Goal: Task Accomplishment & Management: Manage account settings

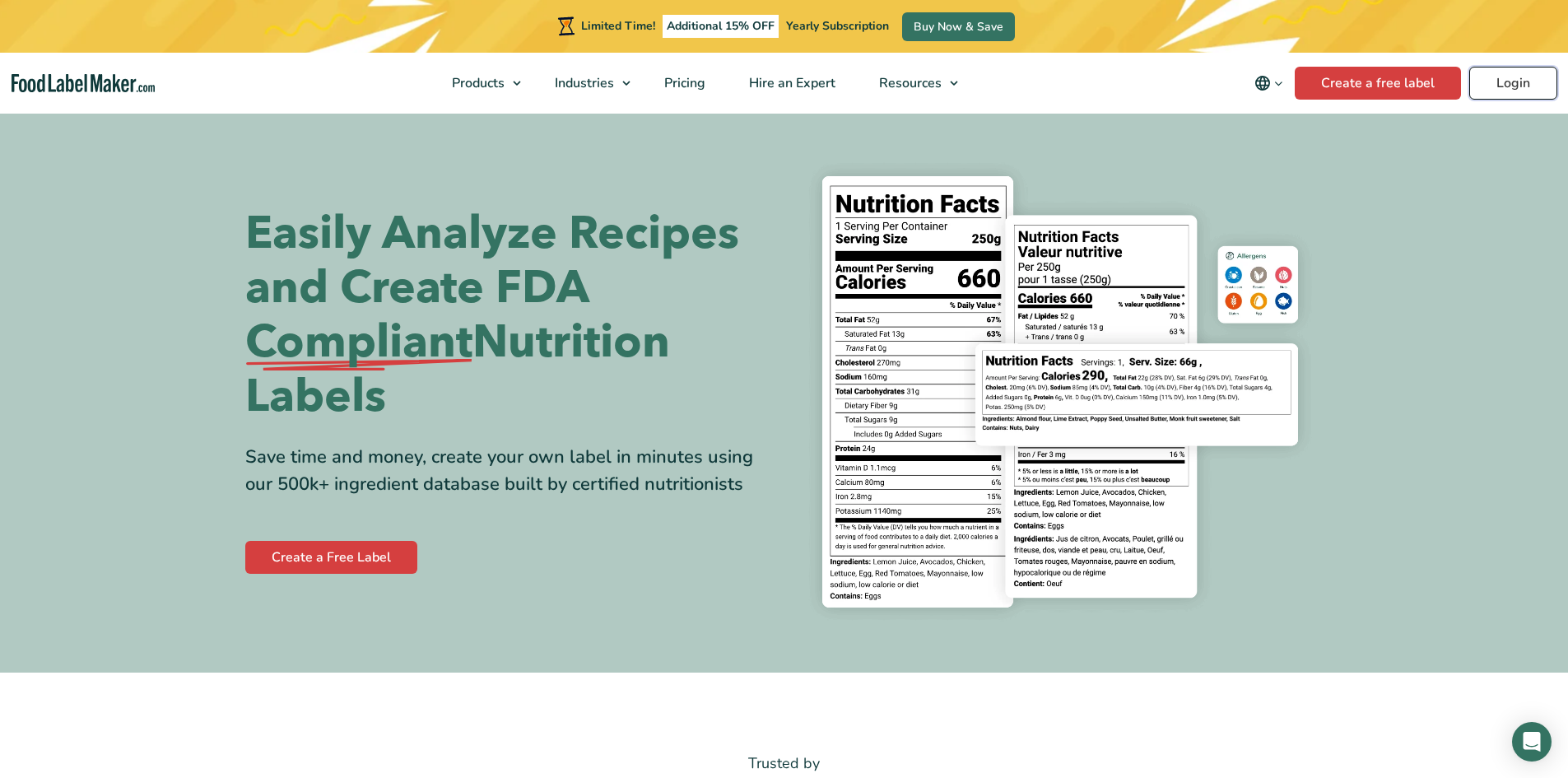
click at [1511, 83] on link "Login" at bounding box center [1513, 83] width 88 height 33
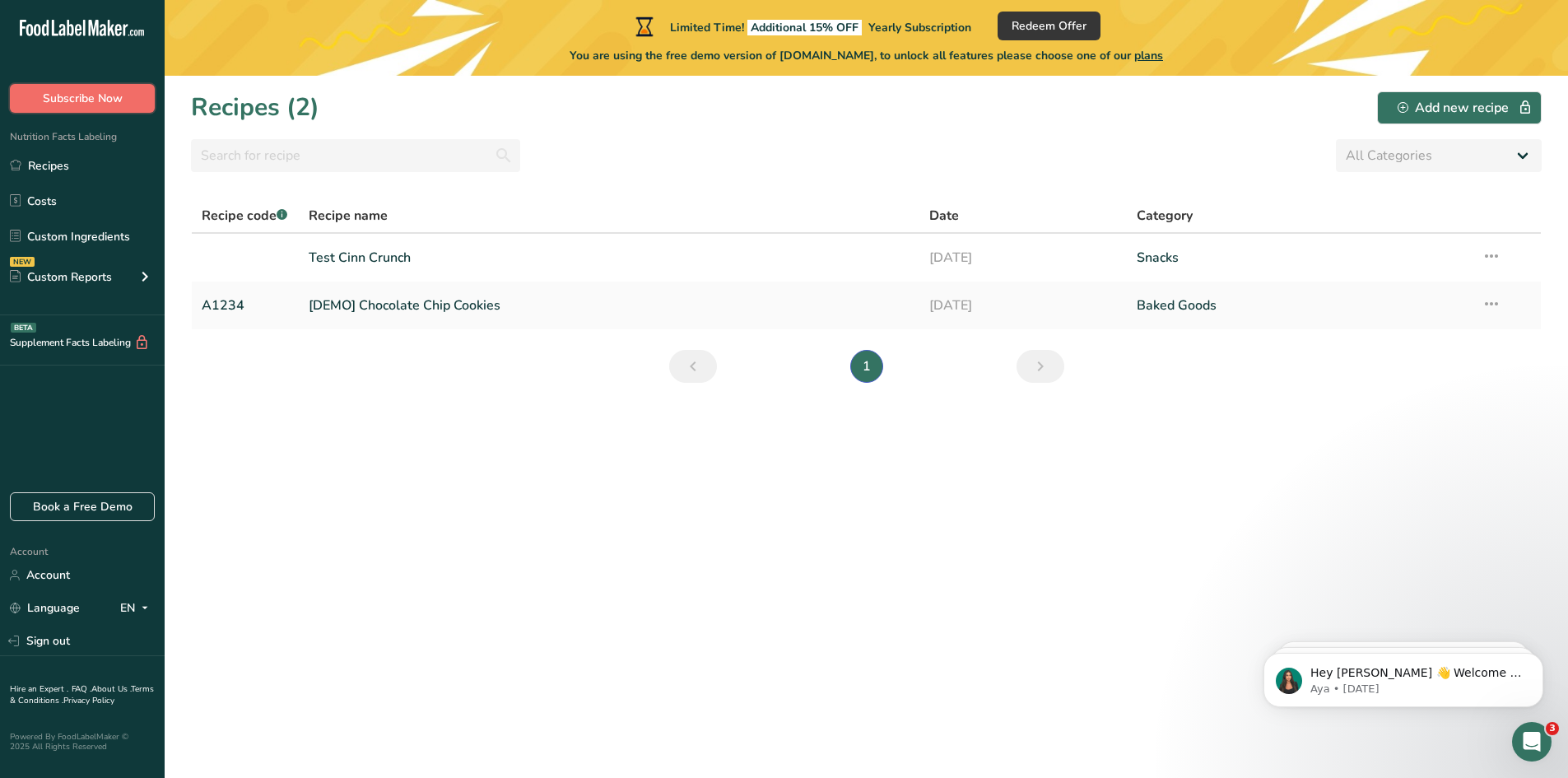
click at [119, 100] on span "Subscribe Now" at bounding box center [83, 98] width 80 height 17
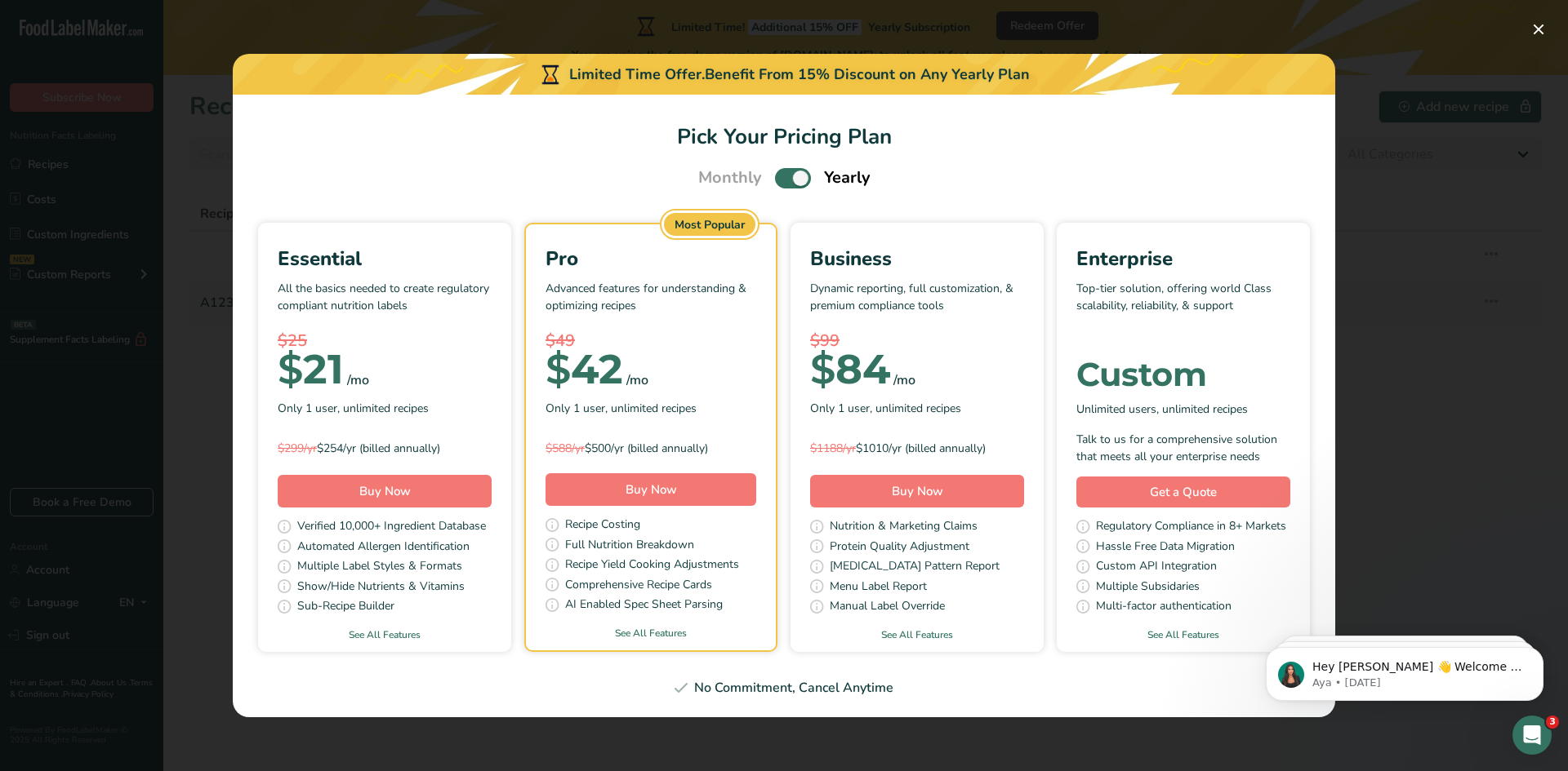
click at [1431, 223] on div "Pick Your Pricing Plan Modal" at bounding box center [784, 385] width 1568 height 771
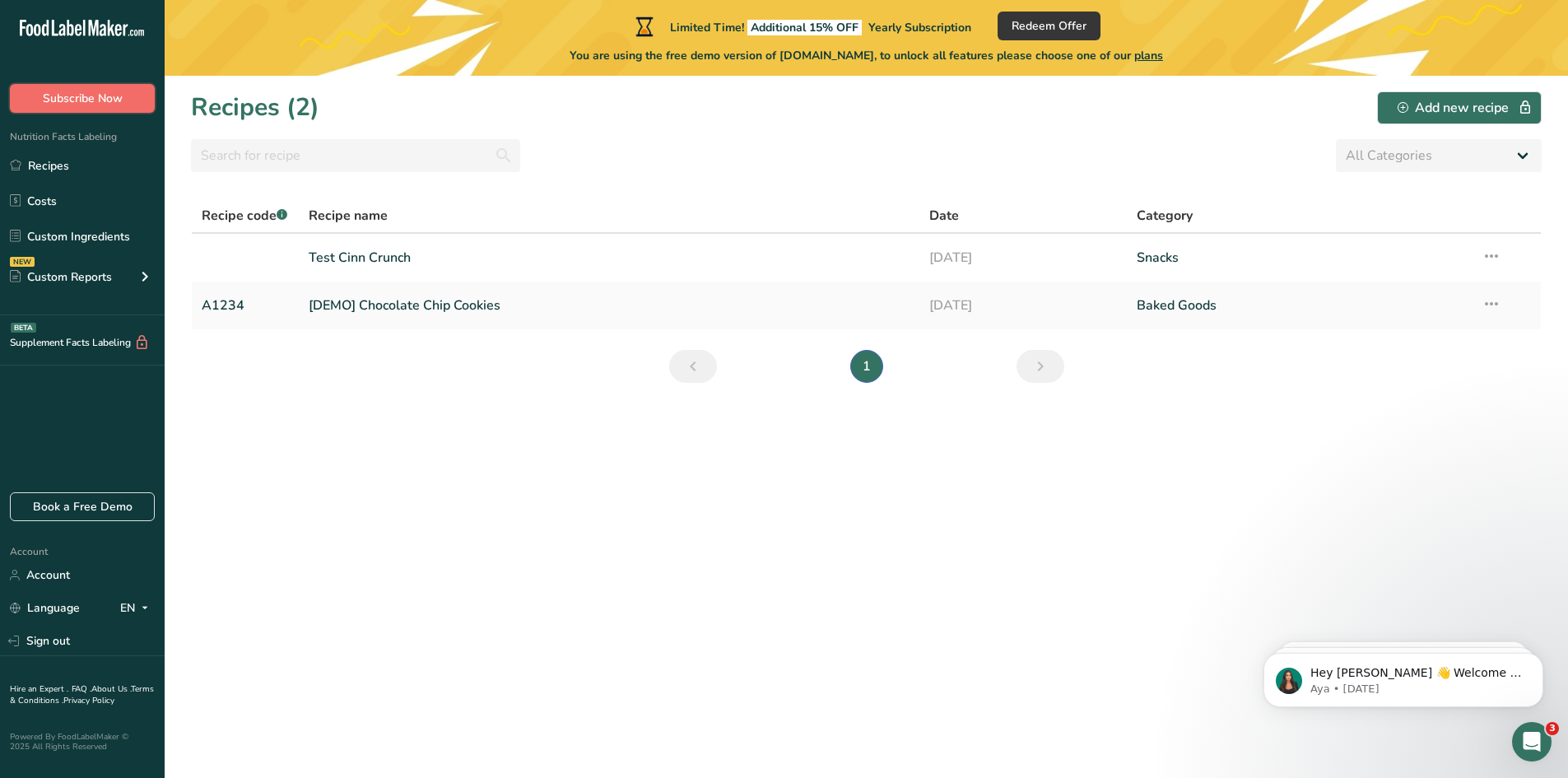
click at [66, 97] on span "Subscribe Now" at bounding box center [83, 98] width 80 height 17
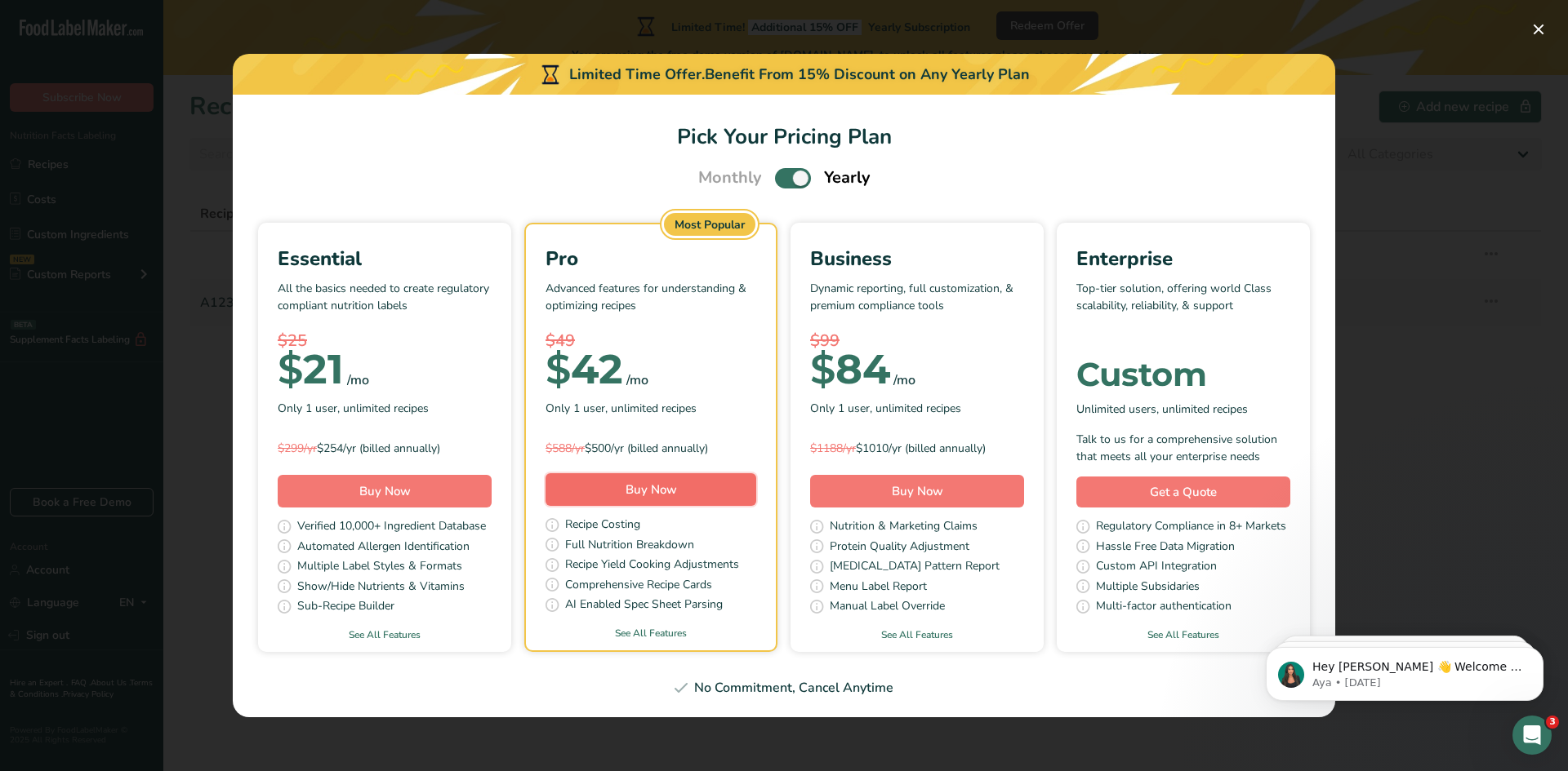
click at [633, 494] on span "Buy Now" at bounding box center [651, 490] width 52 height 16
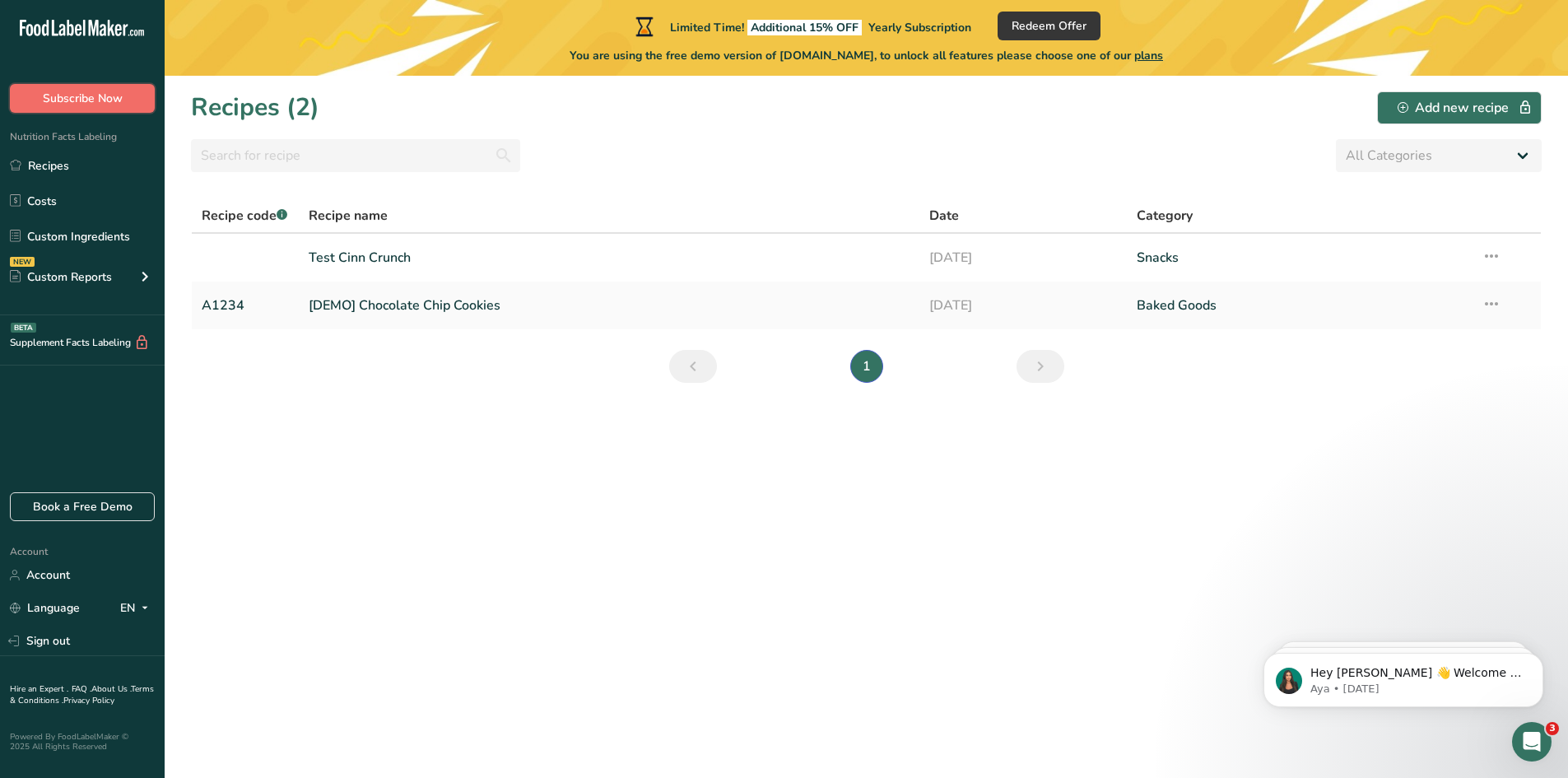
click at [115, 99] on span "Subscribe Now" at bounding box center [83, 98] width 80 height 17
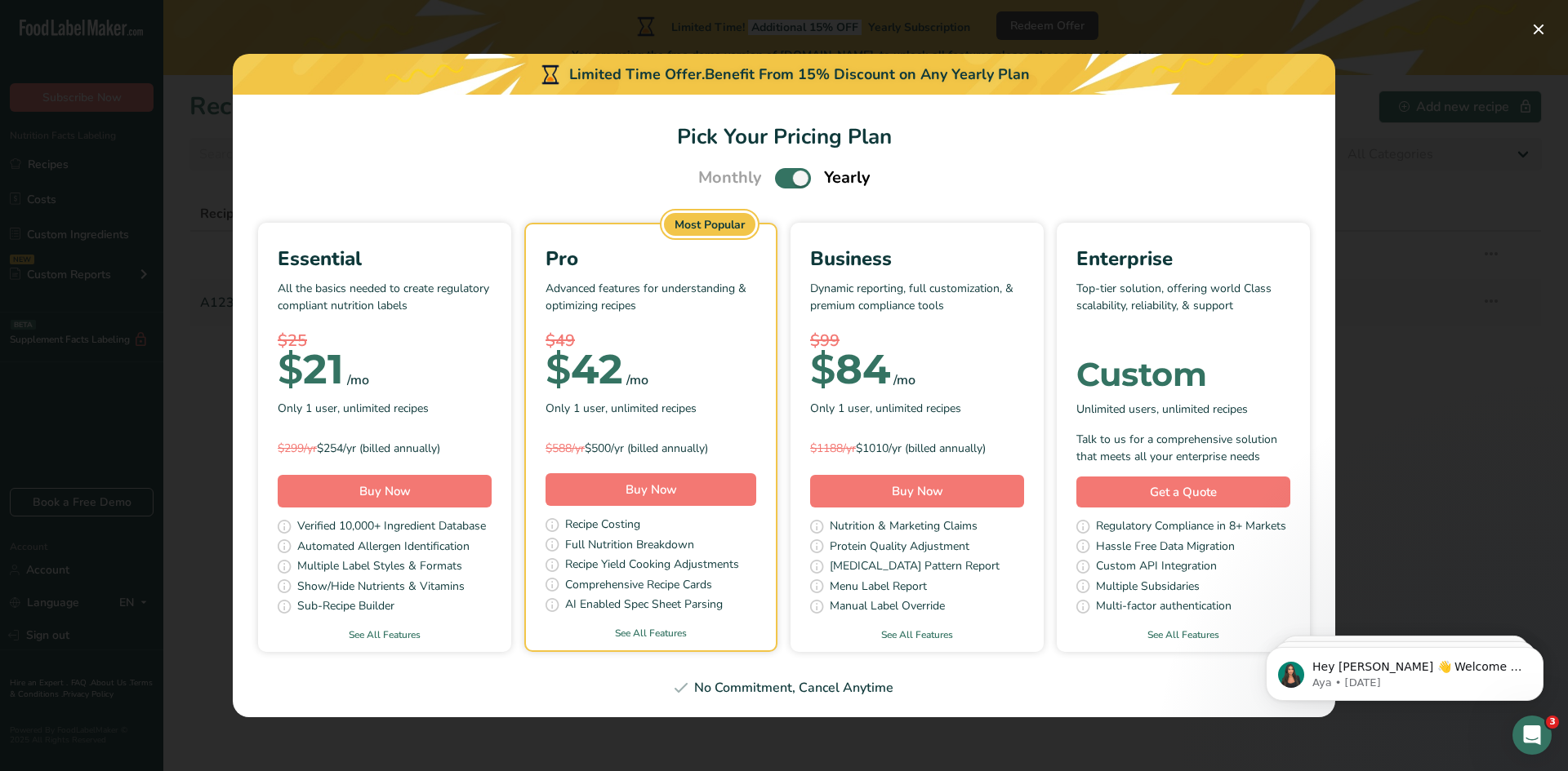
click at [779, 181] on span "Pick Your Pricing Plan Modal" at bounding box center [793, 178] width 36 height 21
click at [779, 181] on input "Pick Your Pricing Plan Modal" at bounding box center [780, 178] width 11 height 11
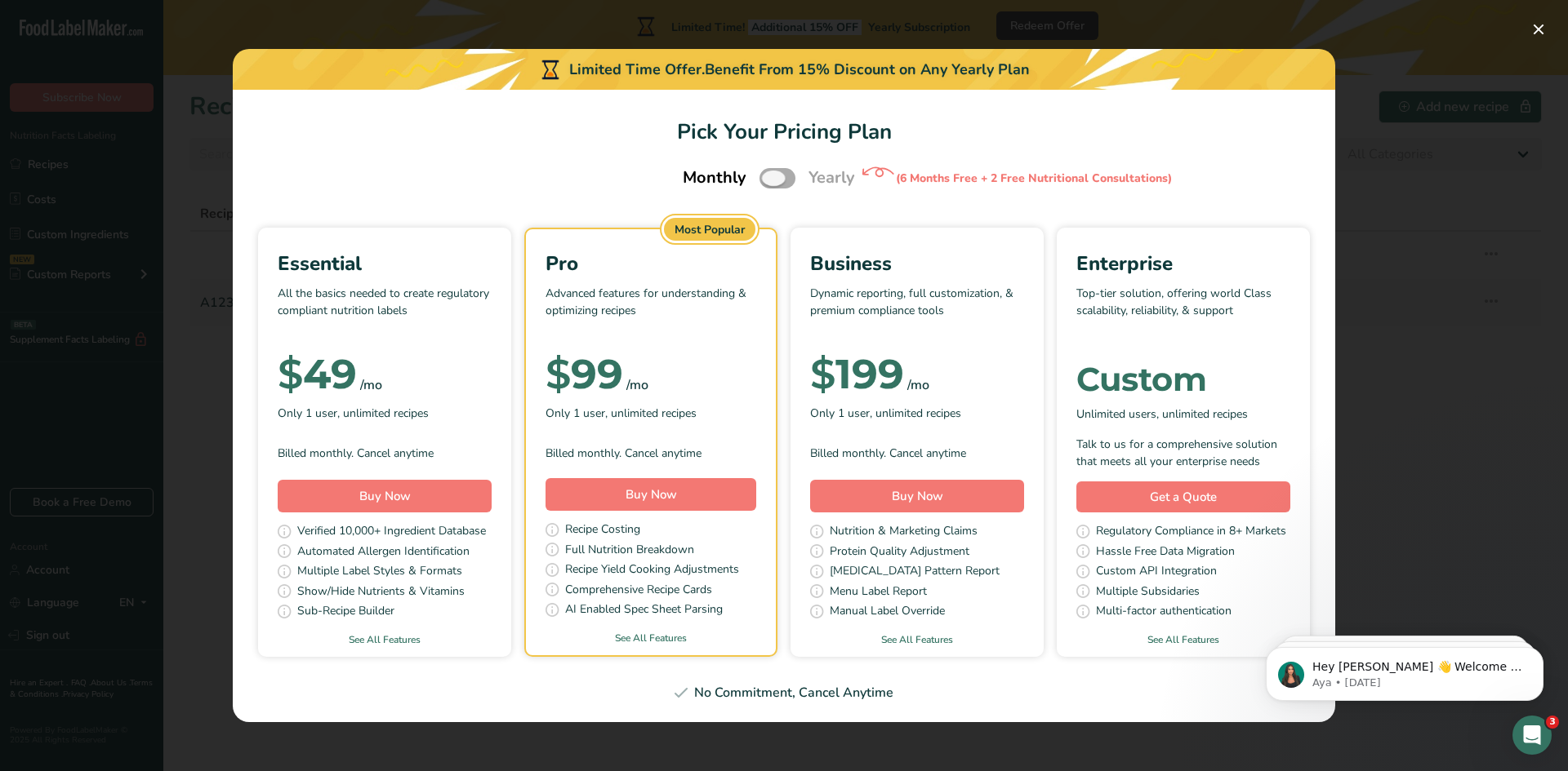
click at [782, 180] on span "Pick Your Pricing Plan Modal" at bounding box center [778, 178] width 36 height 21
click at [770, 180] on input "Pick Your Pricing Plan Modal" at bounding box center [765, 178] width 11 height 11
checkbox input "true"
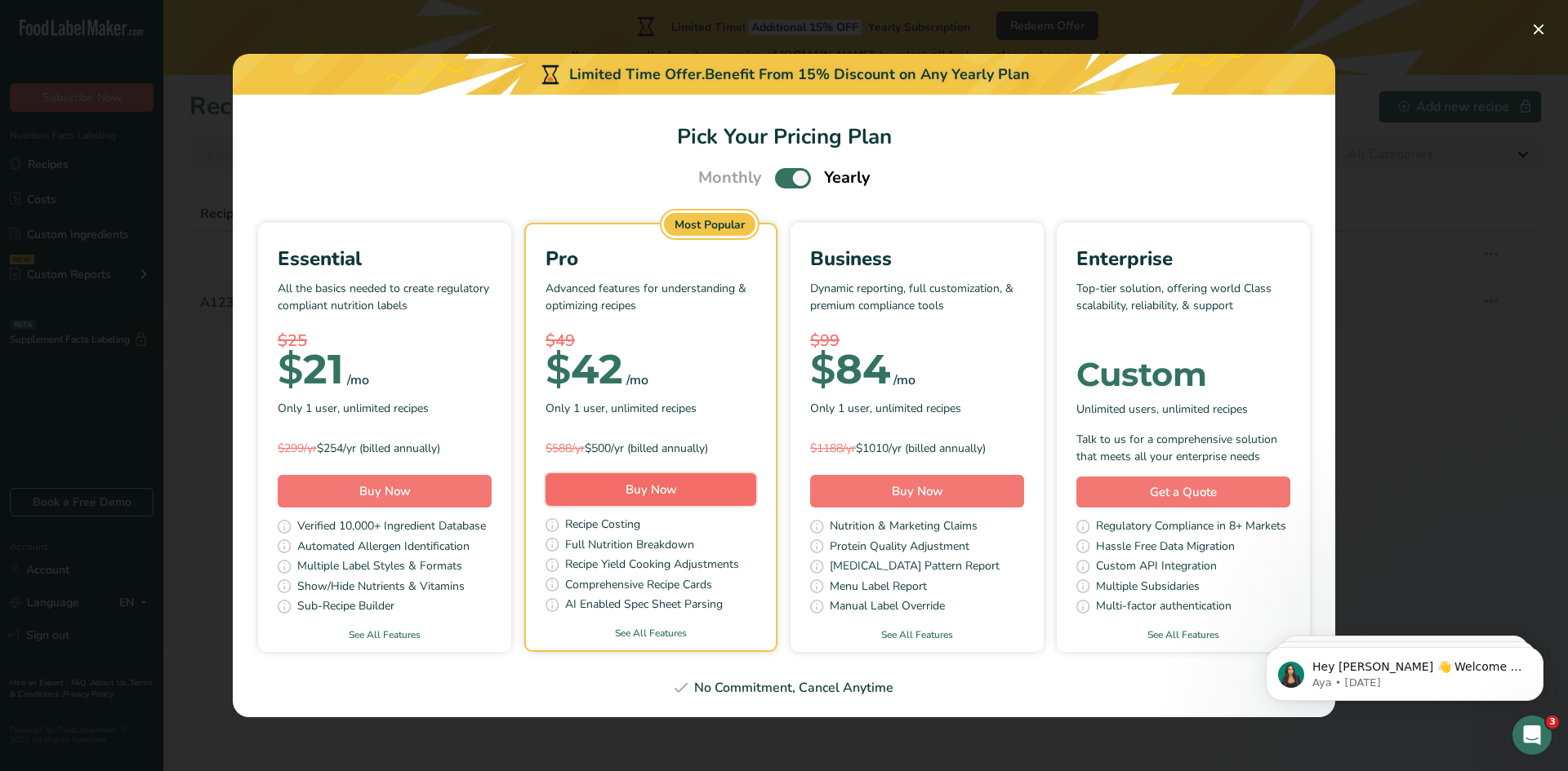
click at [665, 487] on span "Buy Now" at bounding box center [651, 490] width 52 height 16
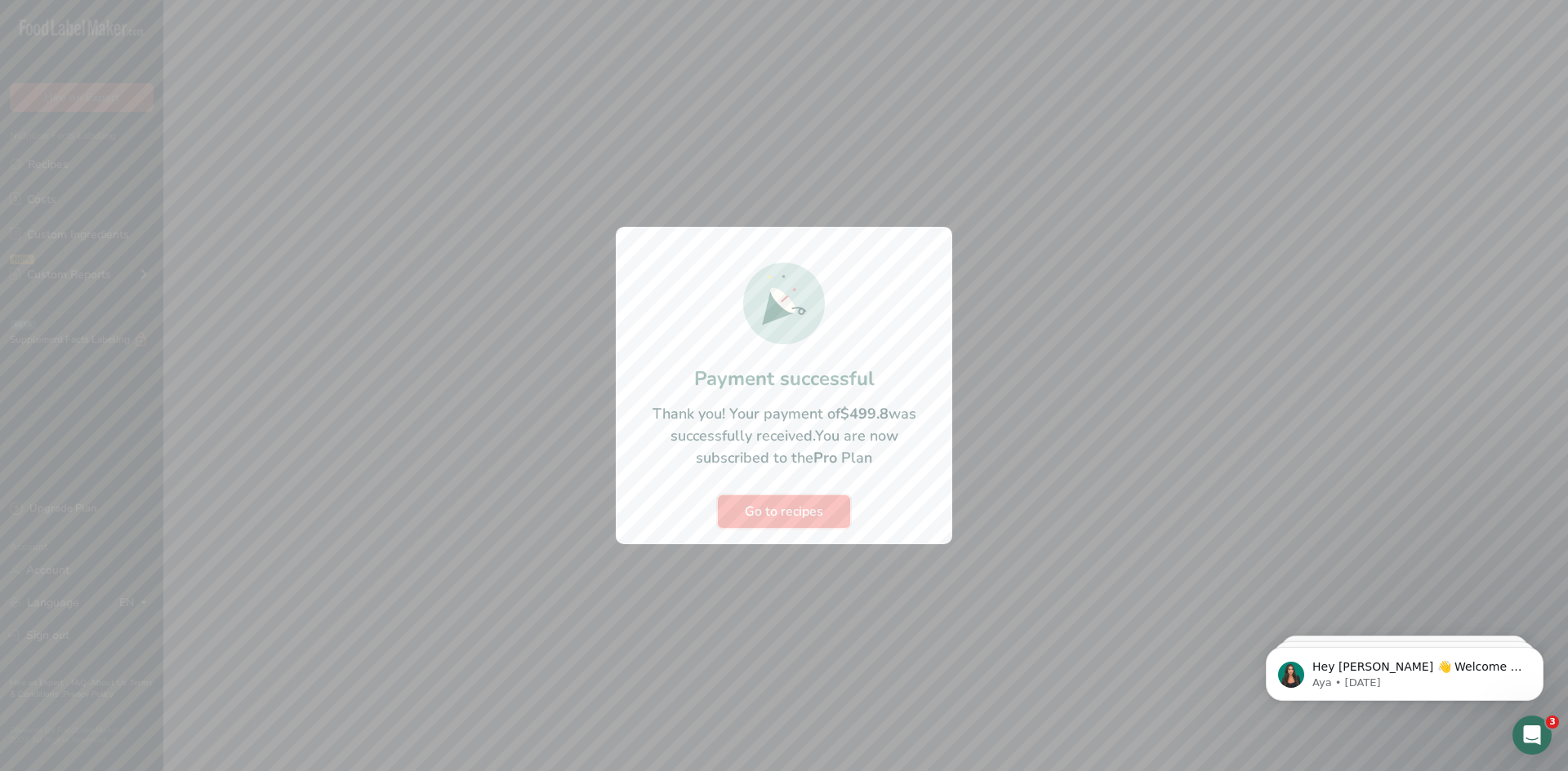
click at [751, 518] on span "Go to recipes" at bounding box center [784, 512] width 79 height 20
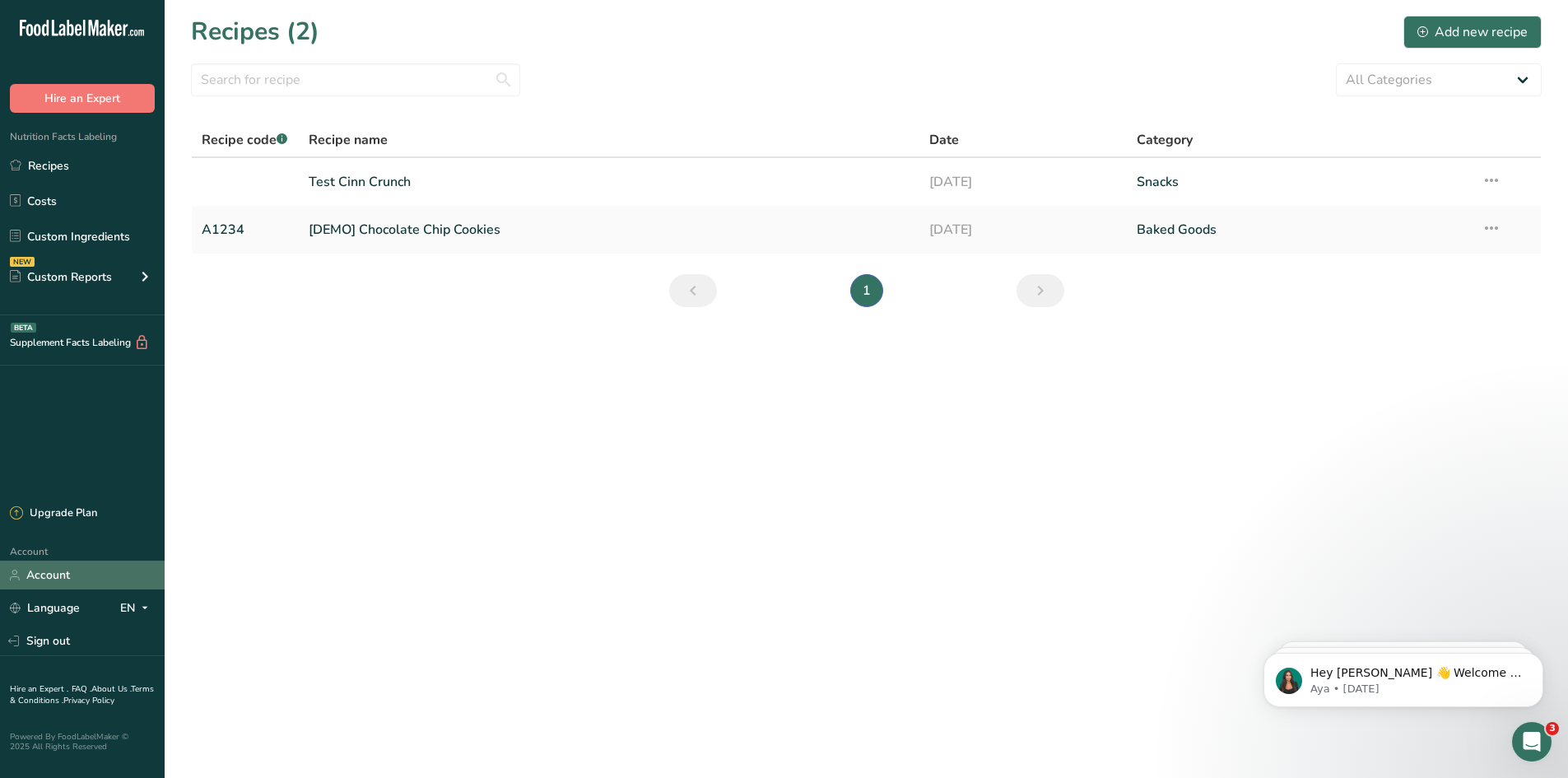
click at [45, 576] on link "Account" at bounding box center [82, 576] width 165 height 29
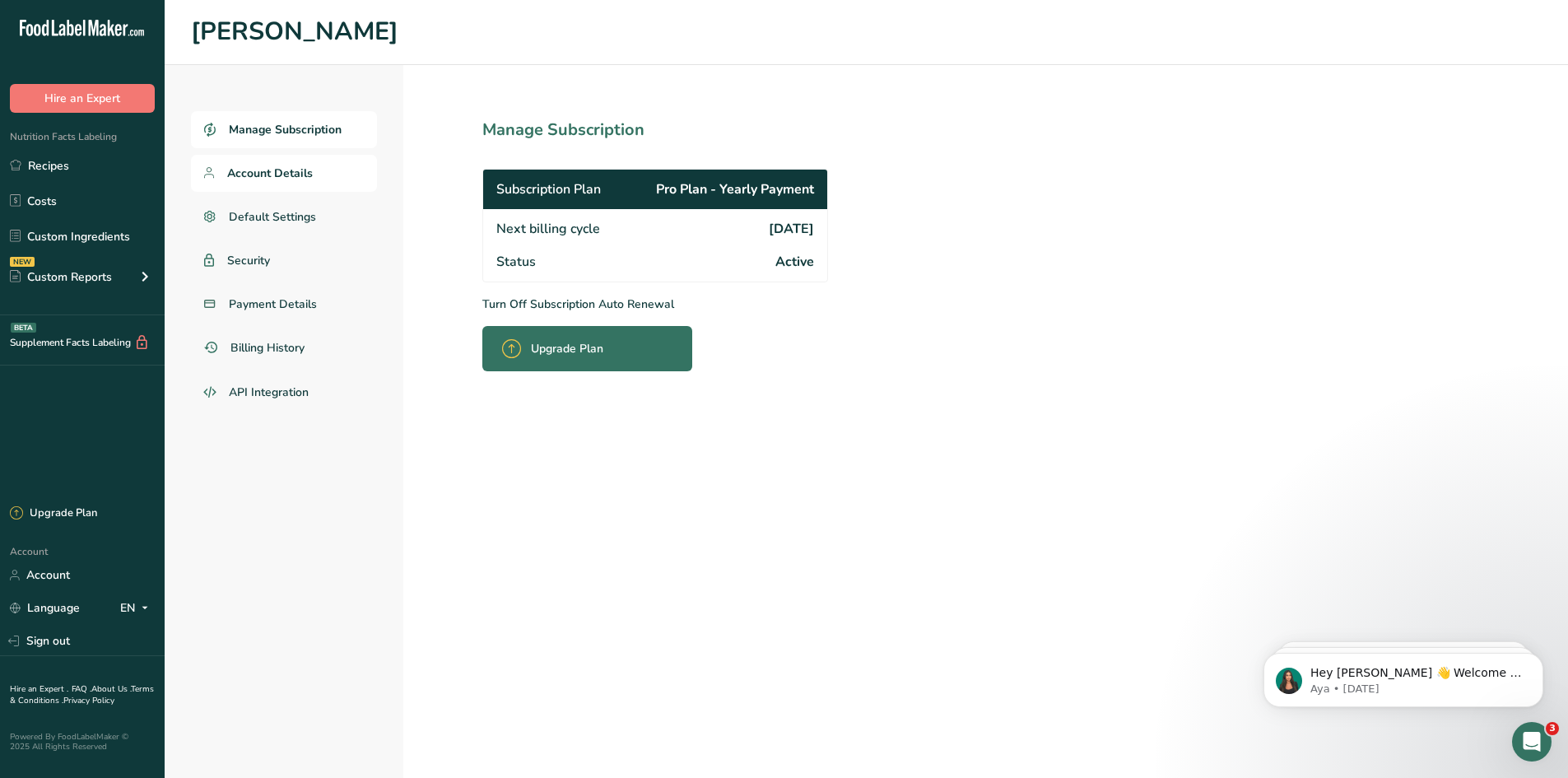
click at [276, 182] on span "Account Details" at bounding box center [270, 173] width 86 height 17
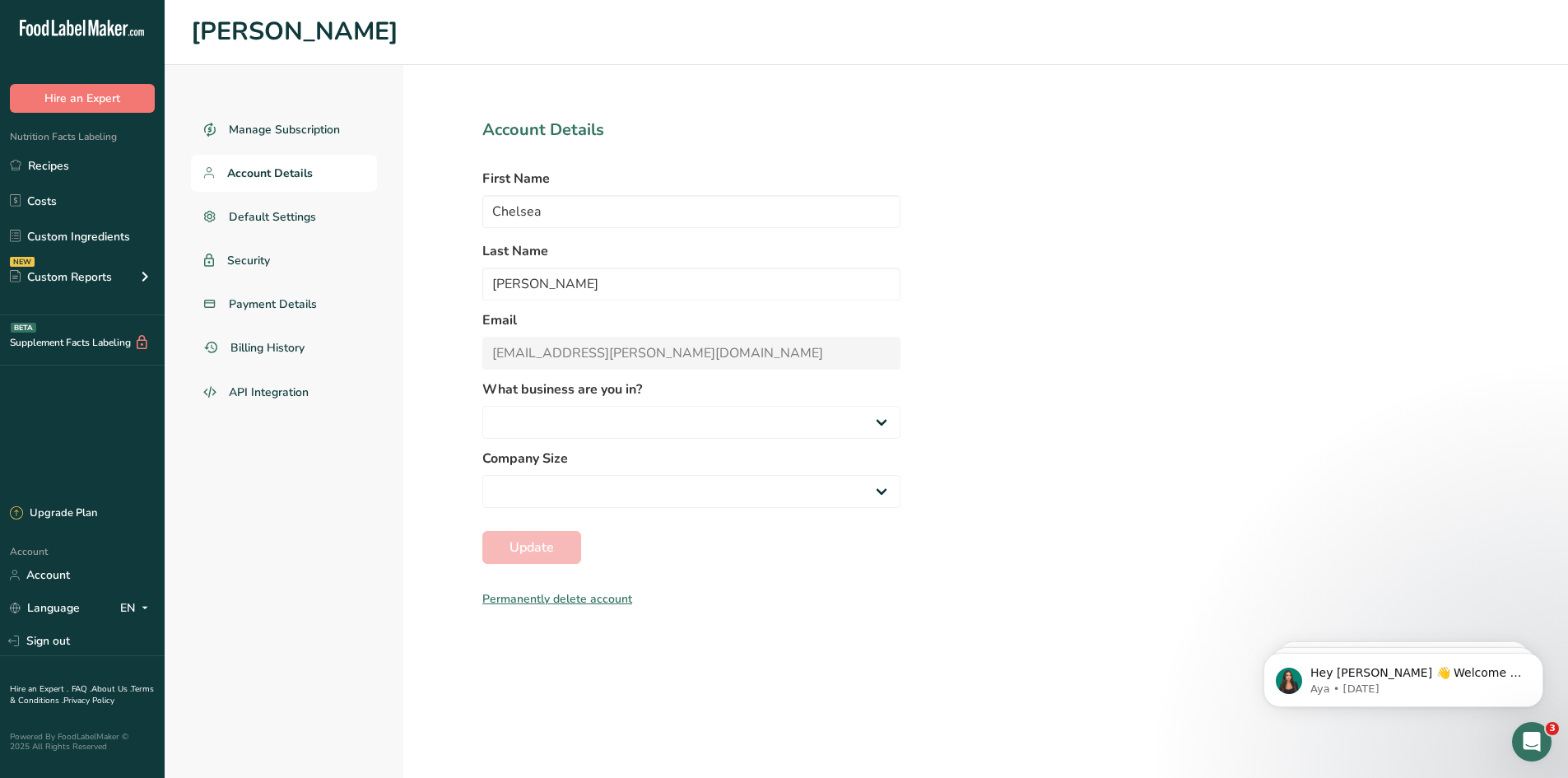
select select
click at [273, 220] on span "Default Settings" at bounding box center [273, 216] width 88 height 17
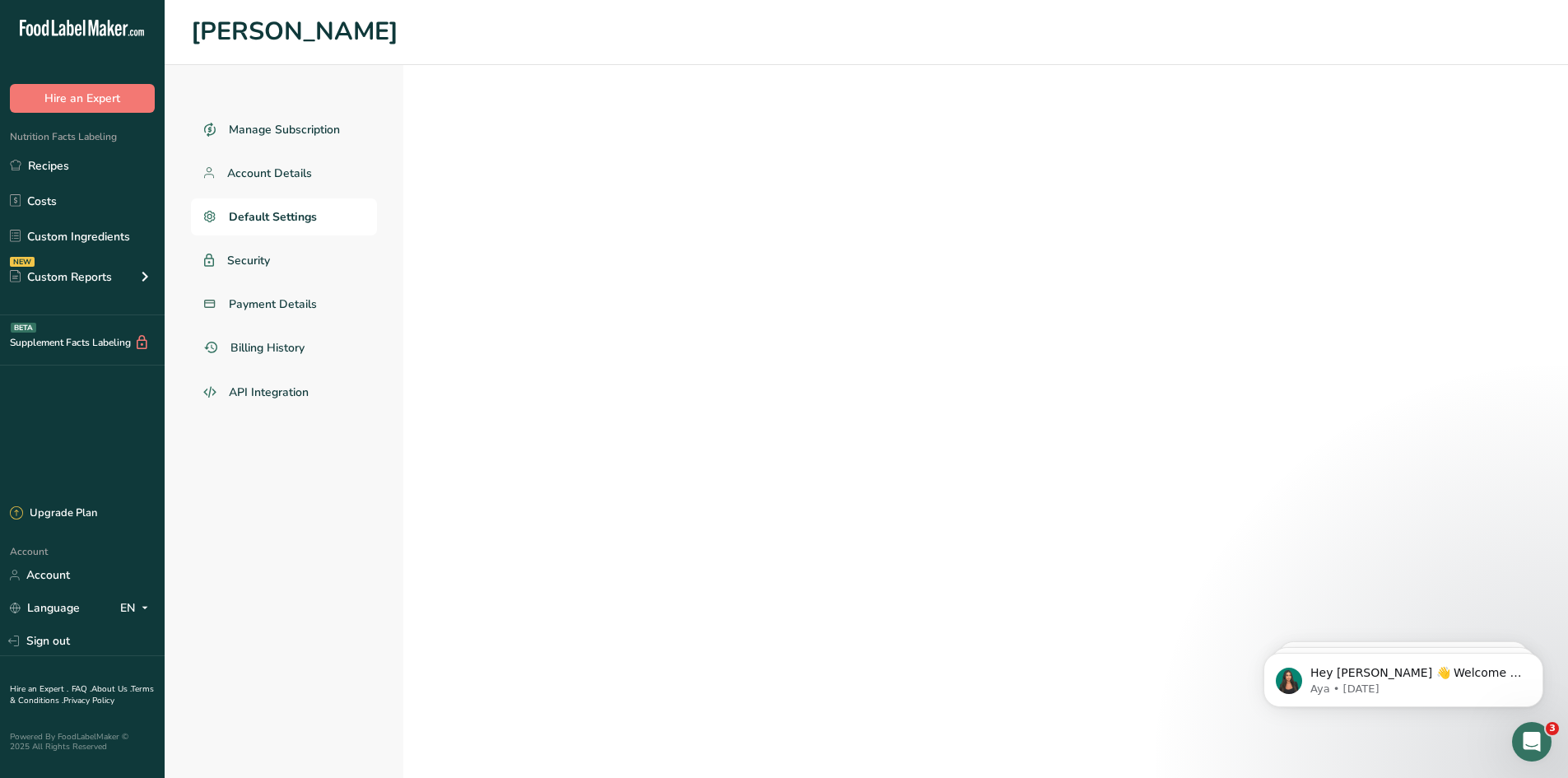
select select
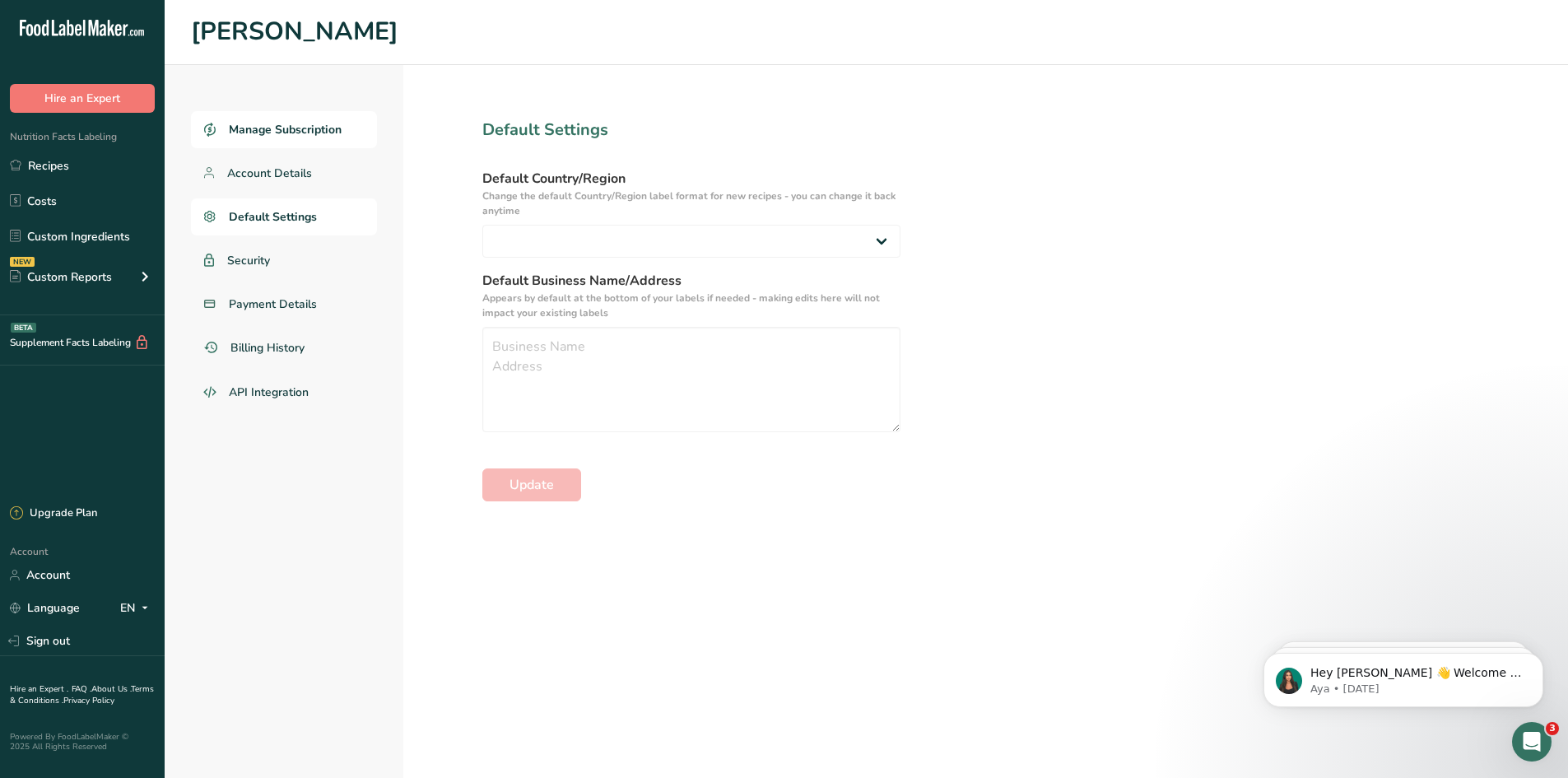
click at [262, 134] on span "Manage Subscription" at bounding box center [285, 130] width 113 height 17
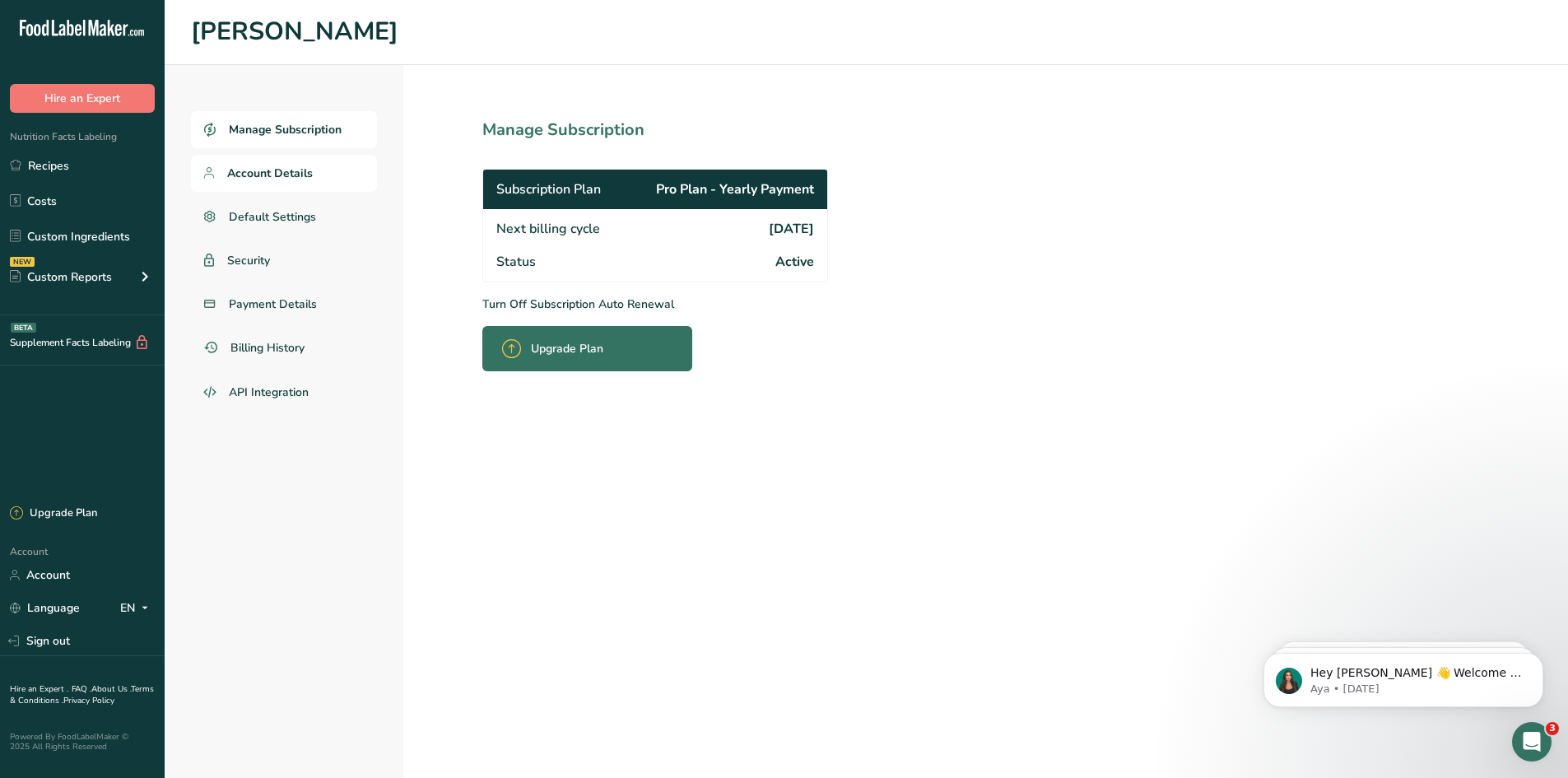
click at [259, 167] on span "Account Details" at bounding box center [270, 173] width 86 height 17
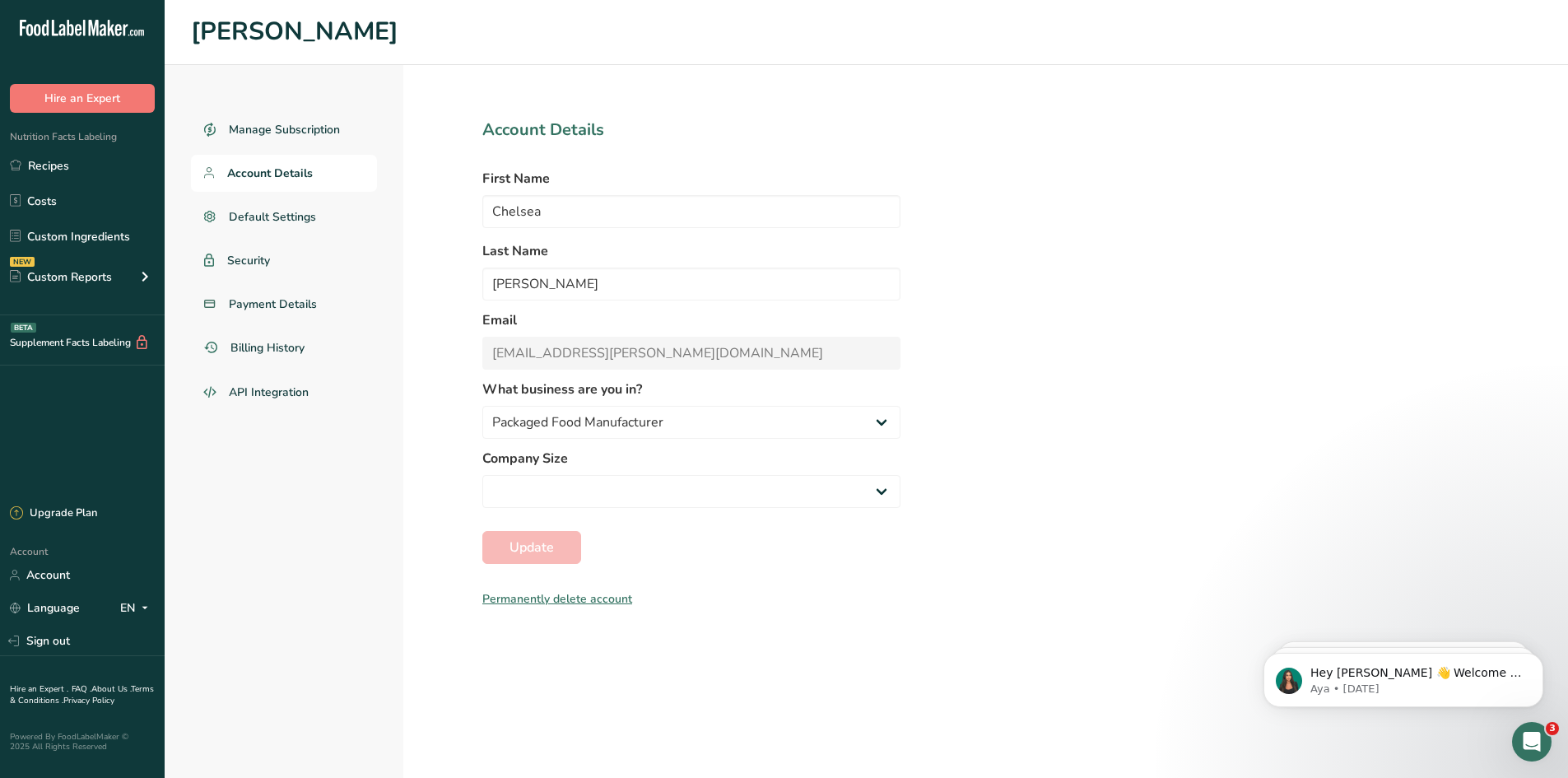
select select
click at [39, 572] on link "Account" at bounding box center [82, 576] width 165 height 29
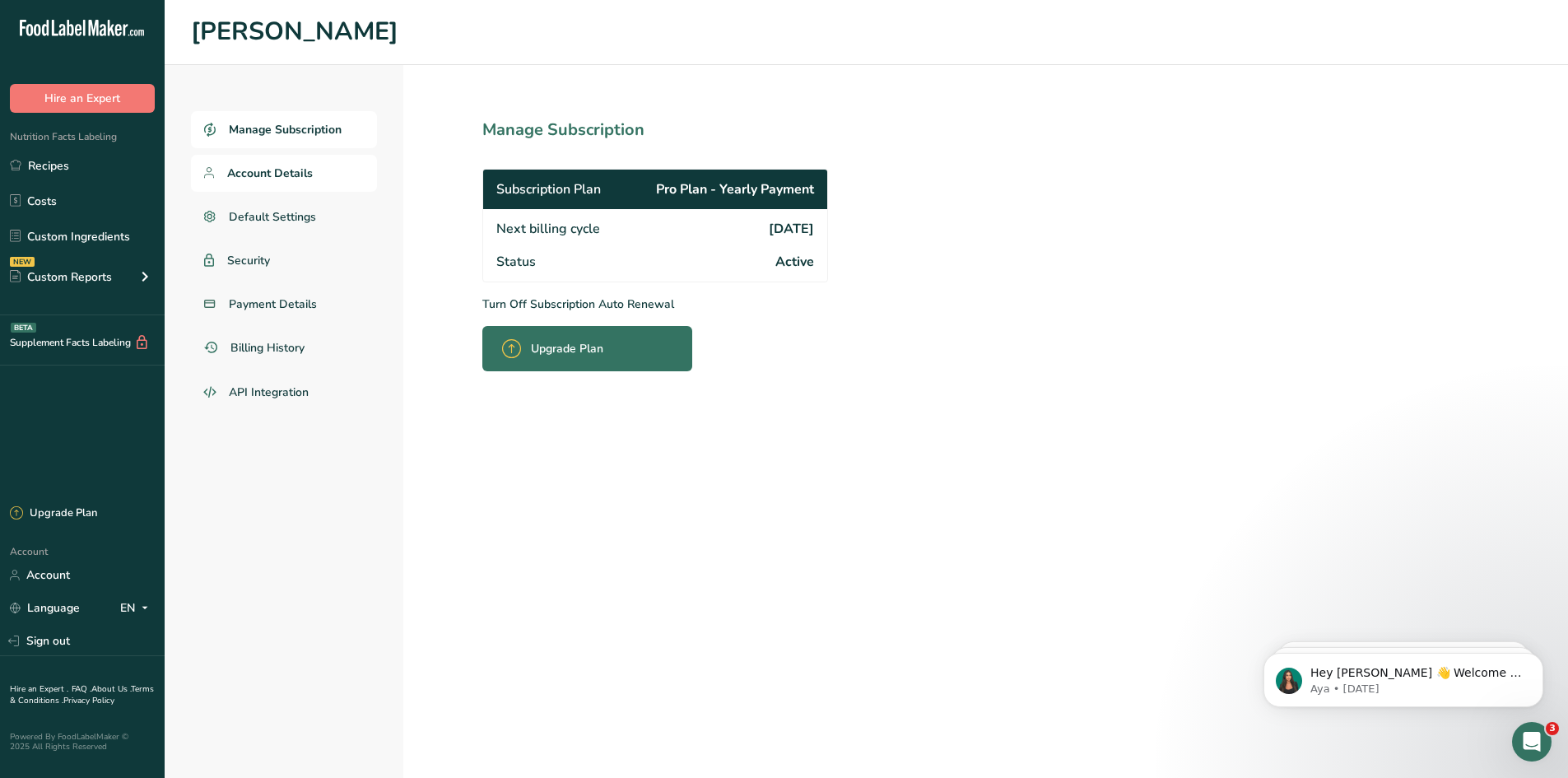
click at [288, 175] on span "Account Details" at bounding box center [270, 173] width 86 height 17
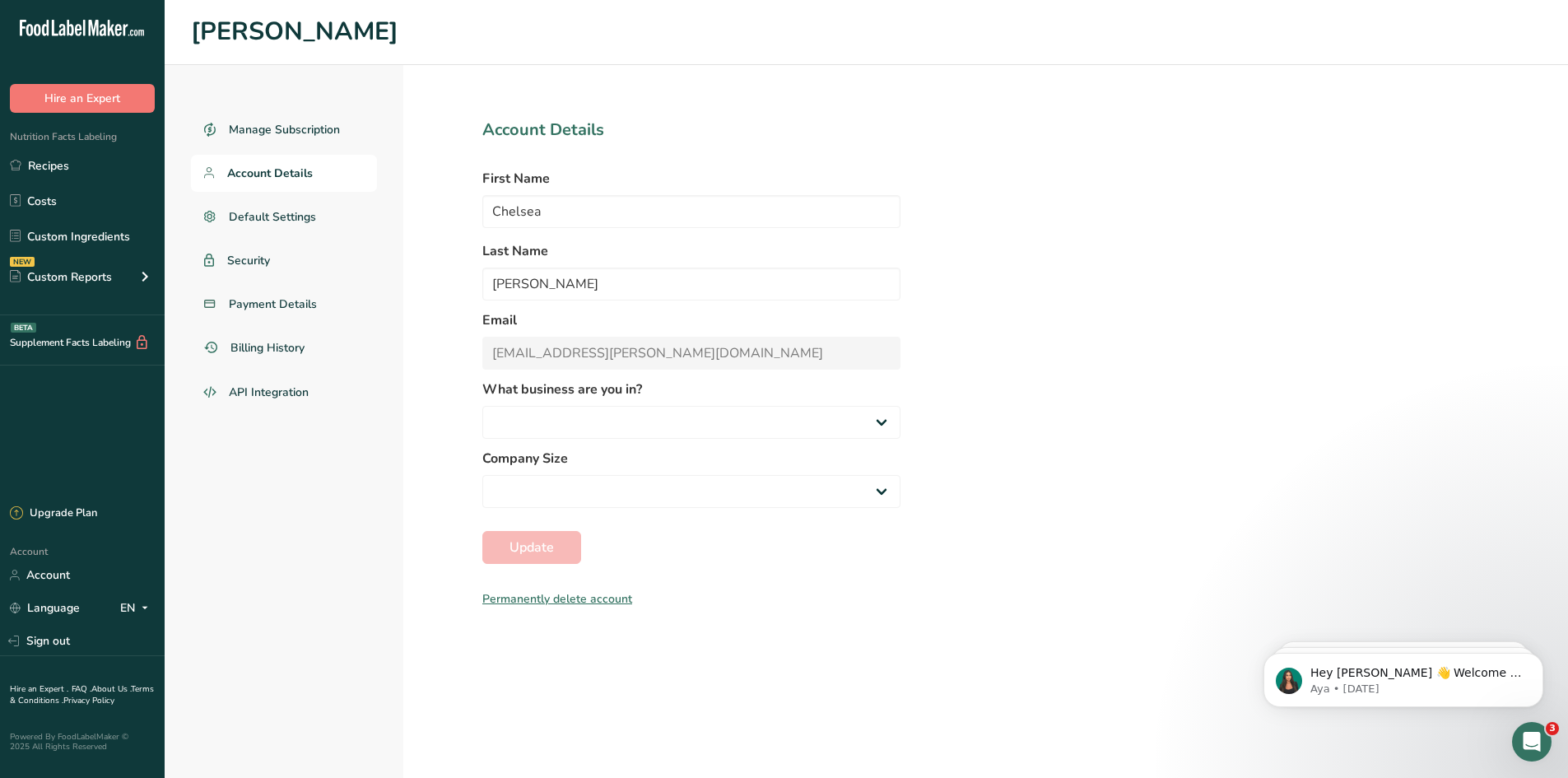
select select
click at [55, 572] on link "Account" at bounding box center [82, 576] width 165 height 29
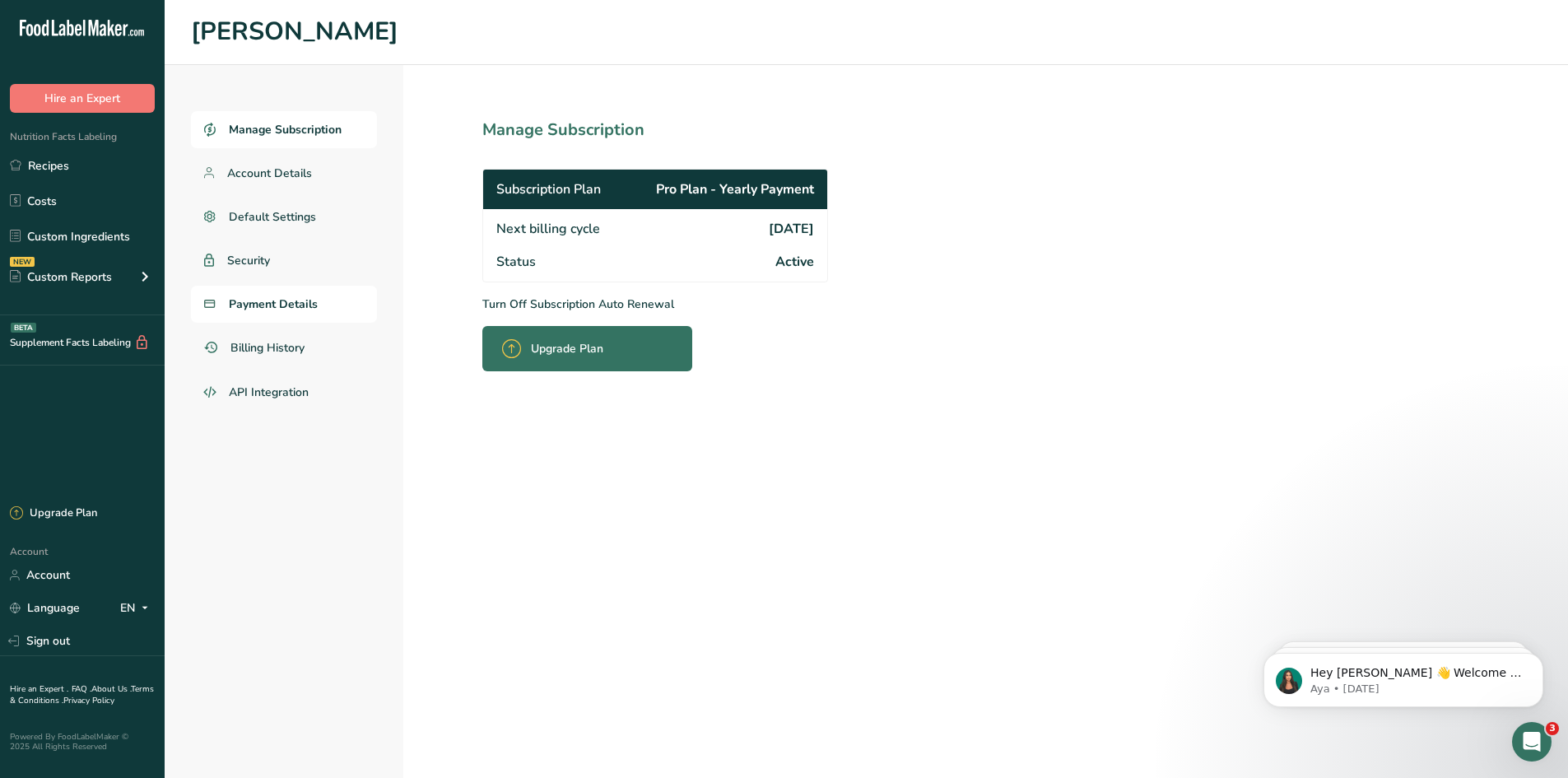
click at [267, 293] on link "Payment Details" at bounding box center [284, 304] width 186 height 37
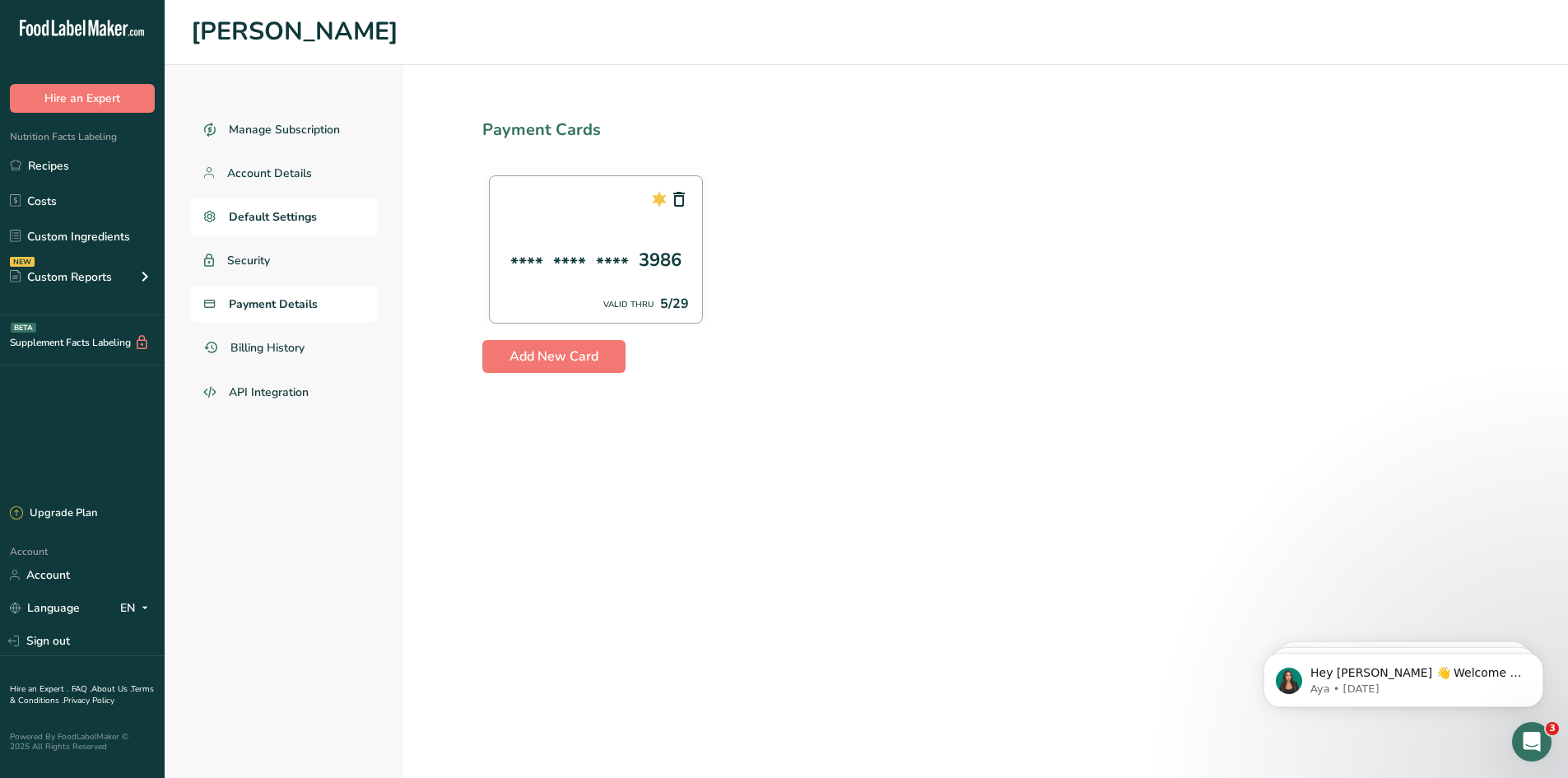
click at [251, 207] on link "Default Settings" at bounding box center [284, 217] width 186 height 37
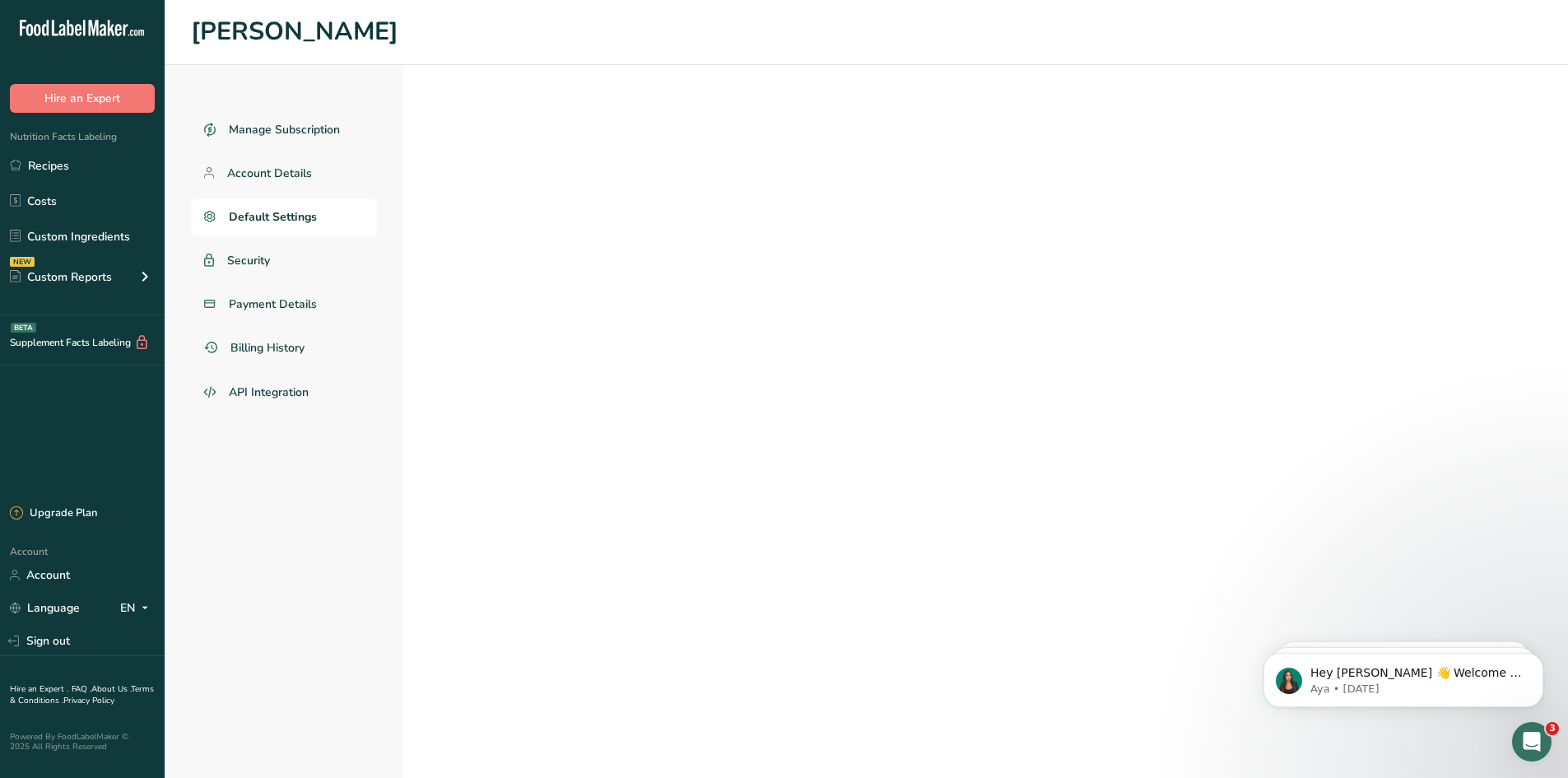
select select
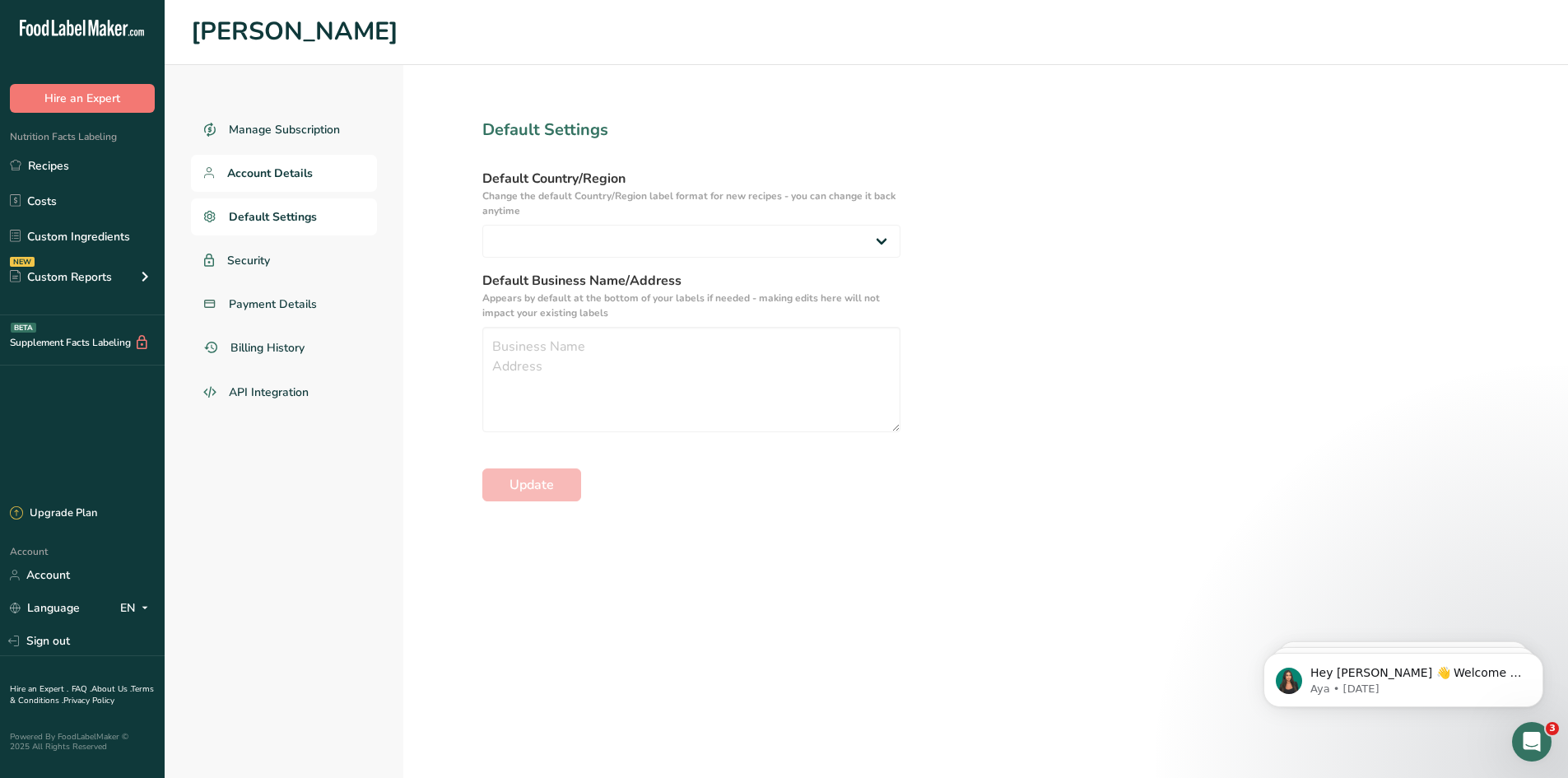
click at [250, 179] on span "Account Details" at bounding box center [270, 173] width 86 height 17
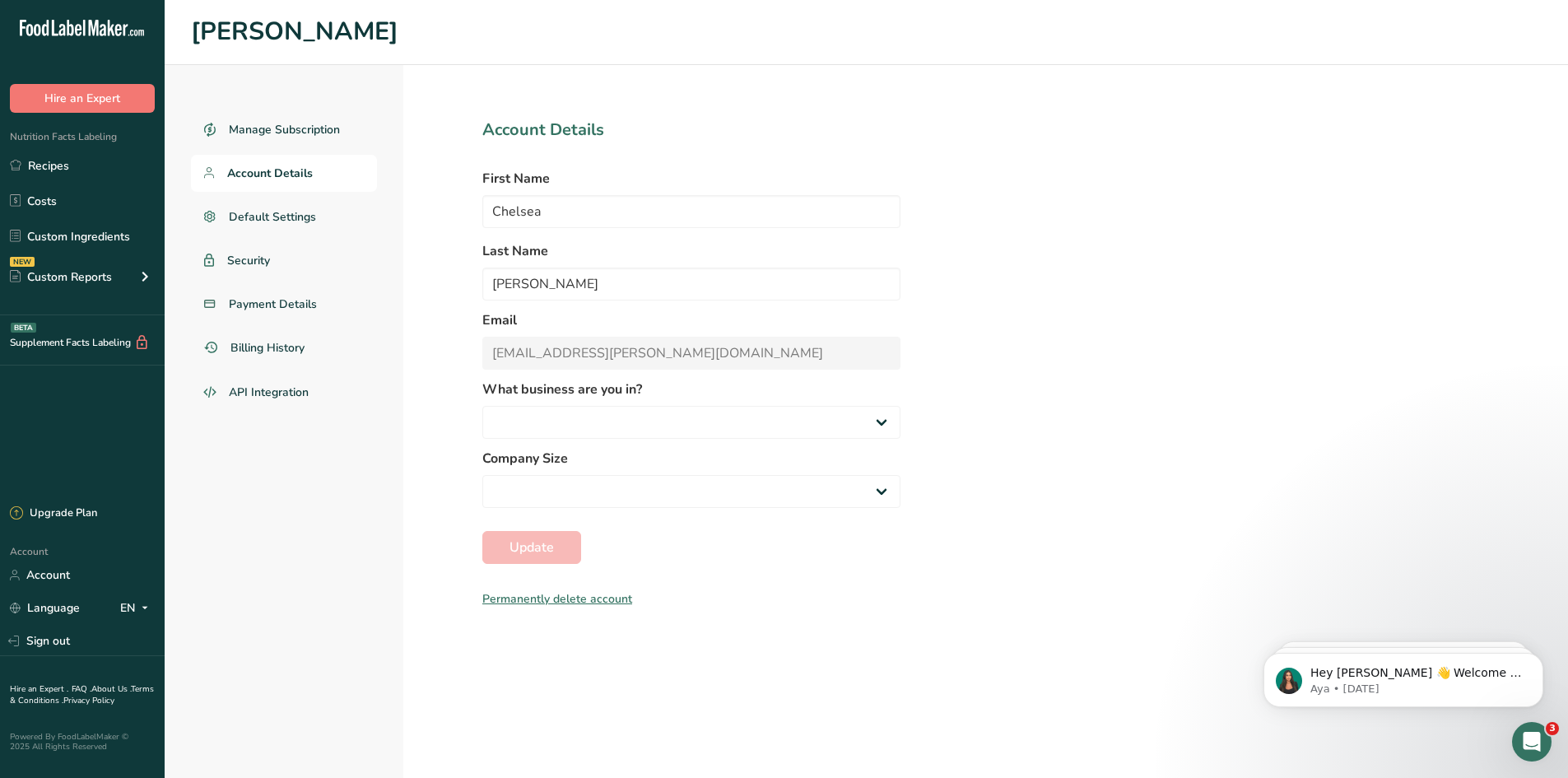
select select
click at [48, 638] on link "Sign out" at bounding box center [82, 641] width 165 height 29
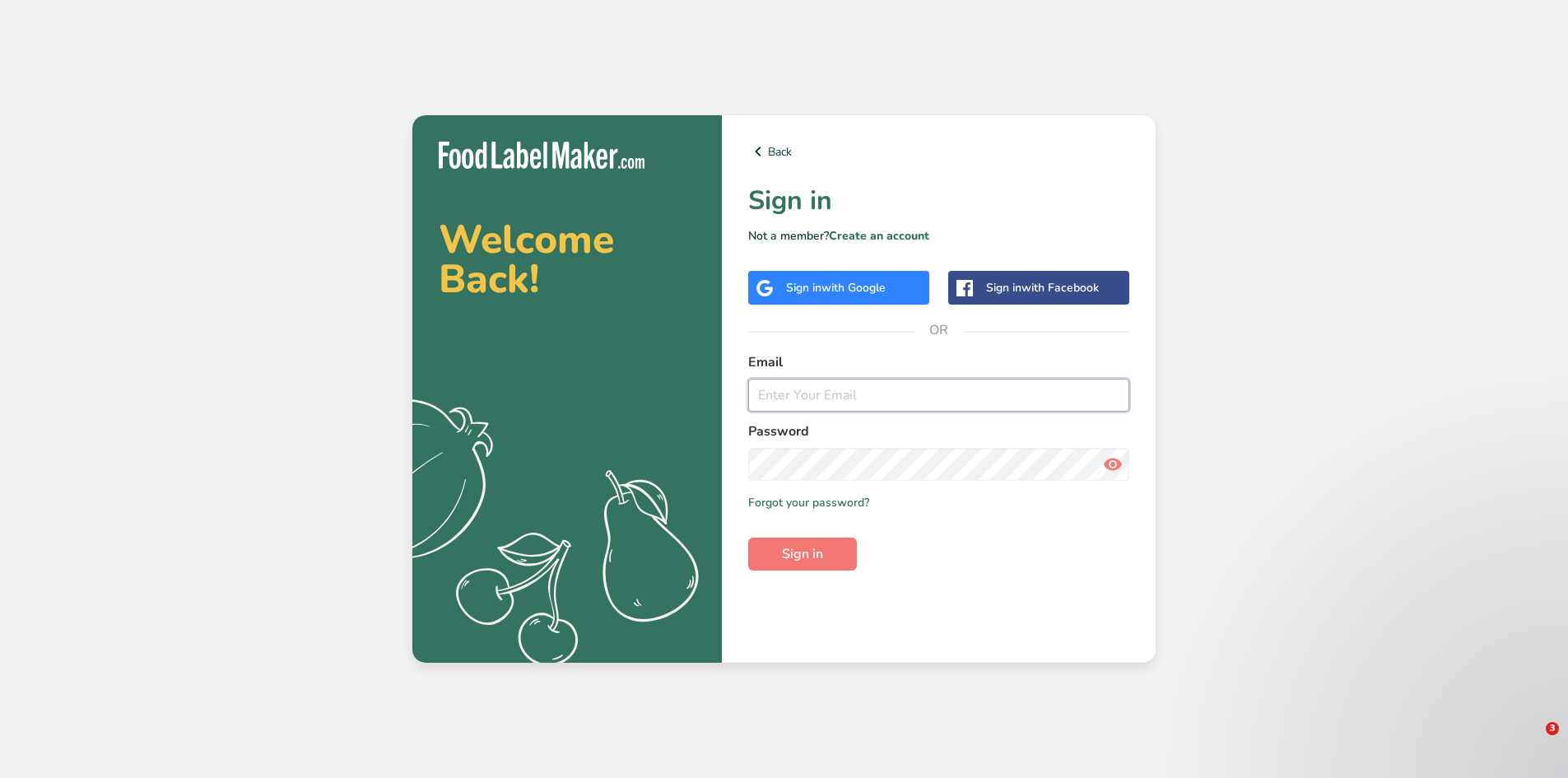
click at [813, 399] on input "email" at bounding box center [939, 395] width 381 height 33
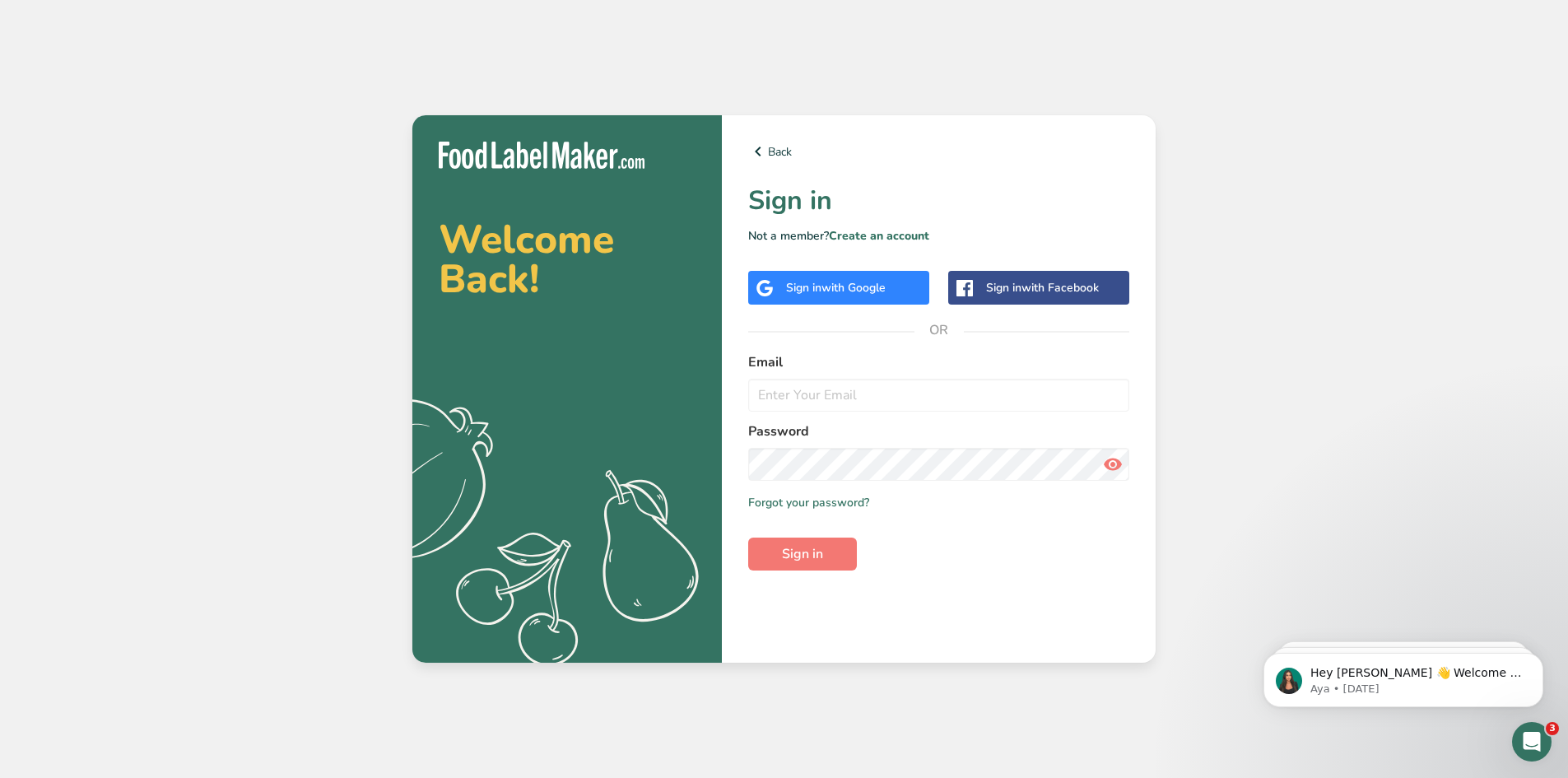
click at [860, 284] on span "with Google" at bounding box center [853, 287] width 64 height 16
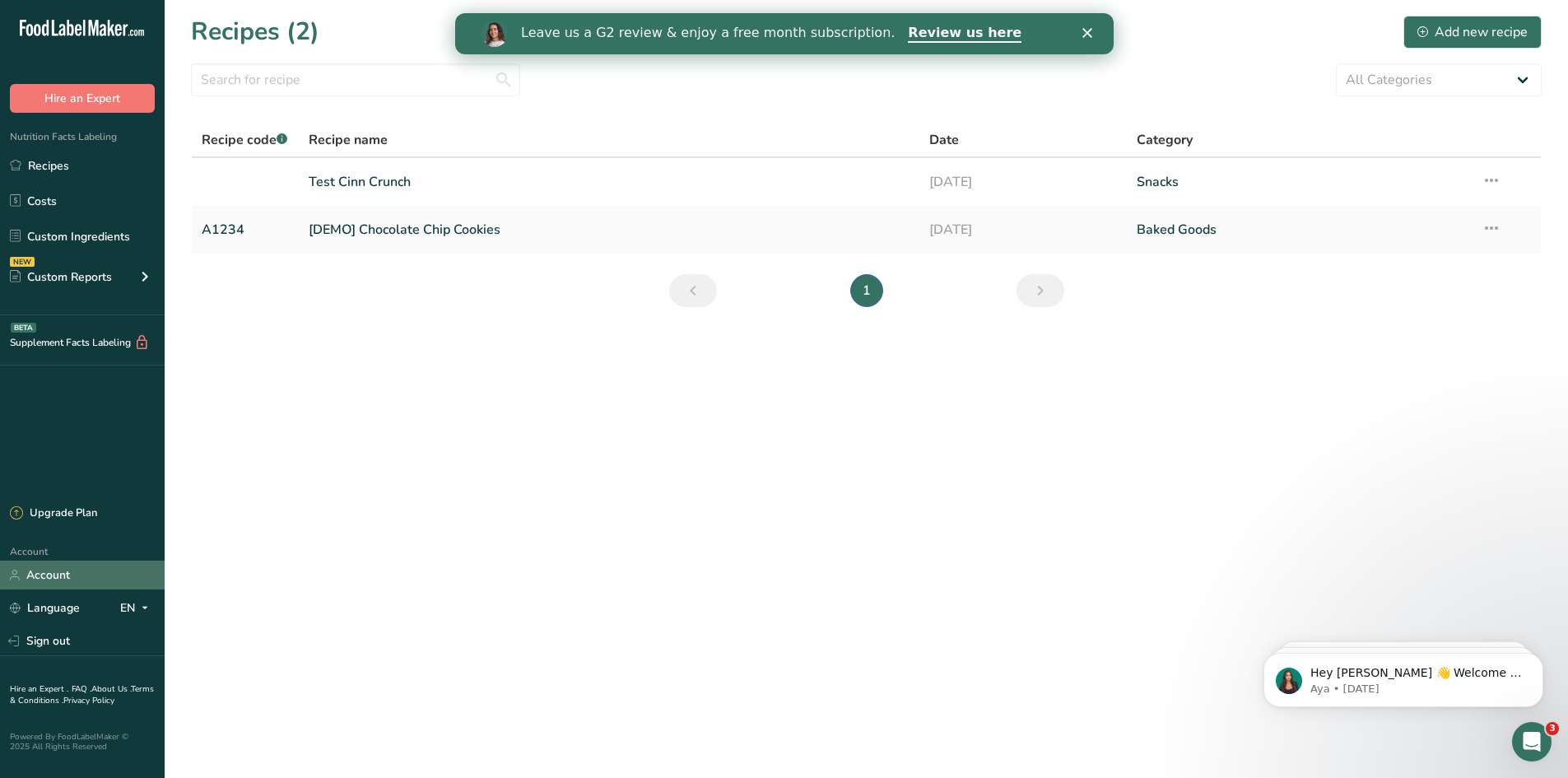
click at [58, 577] on link "Account" at bounding box center [82, 576] width 165 height 29
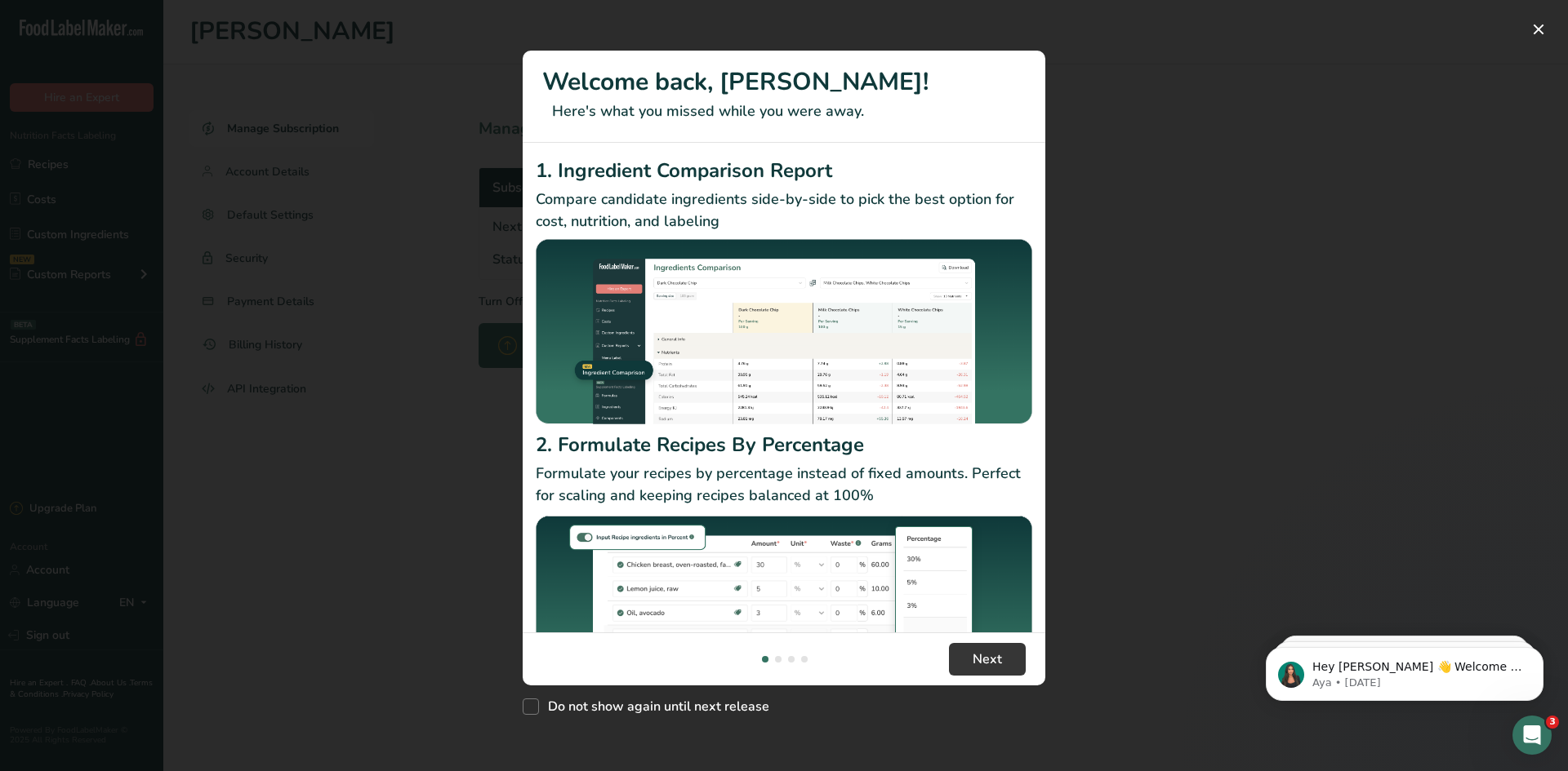
click at [480, 675] on div "New Features" at bounding box center [784, 385] width 1568 height 771
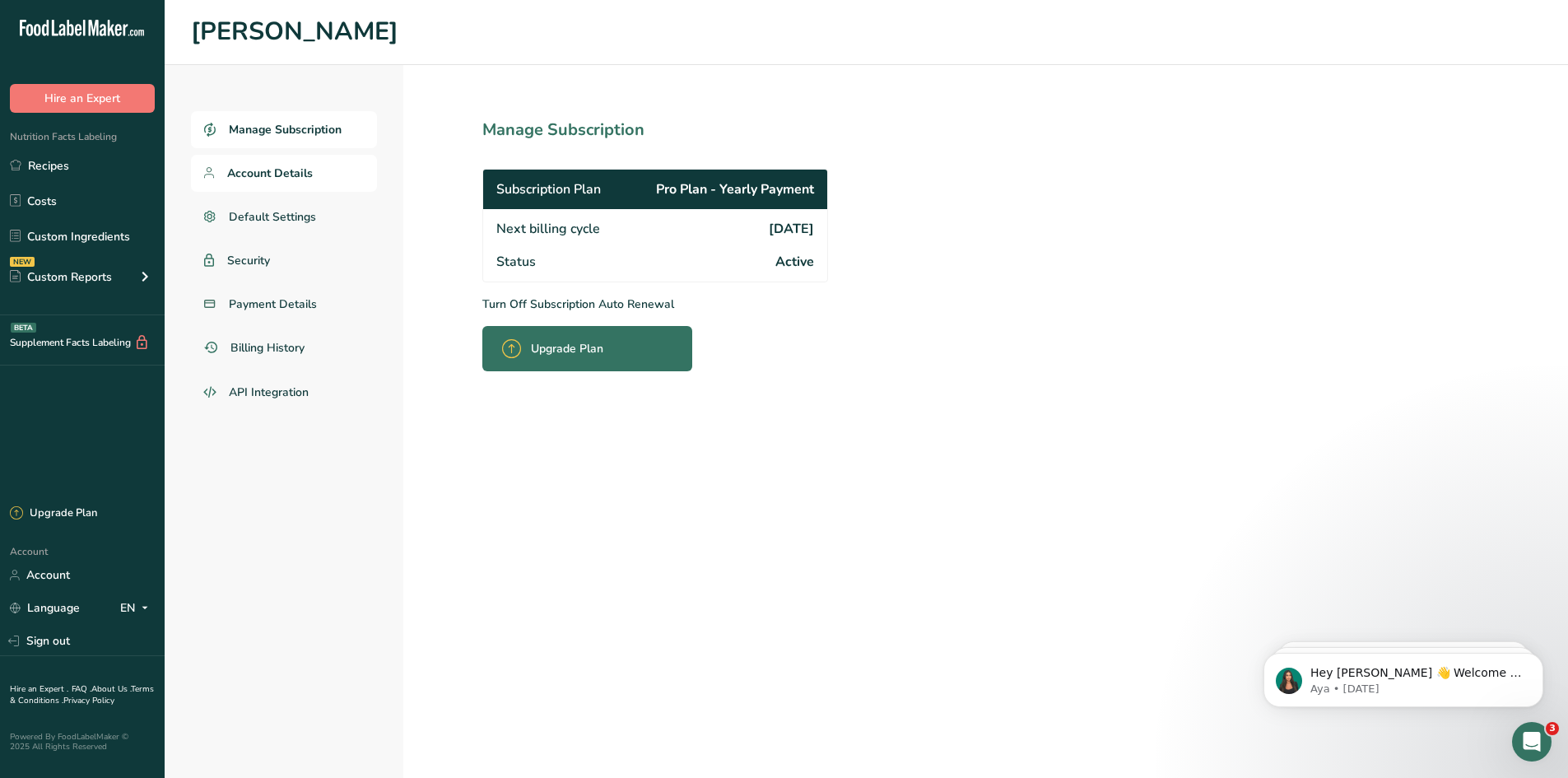
click at [267, 182] on link "Account Details" at bounding box center [284, 173] width 186 height 37
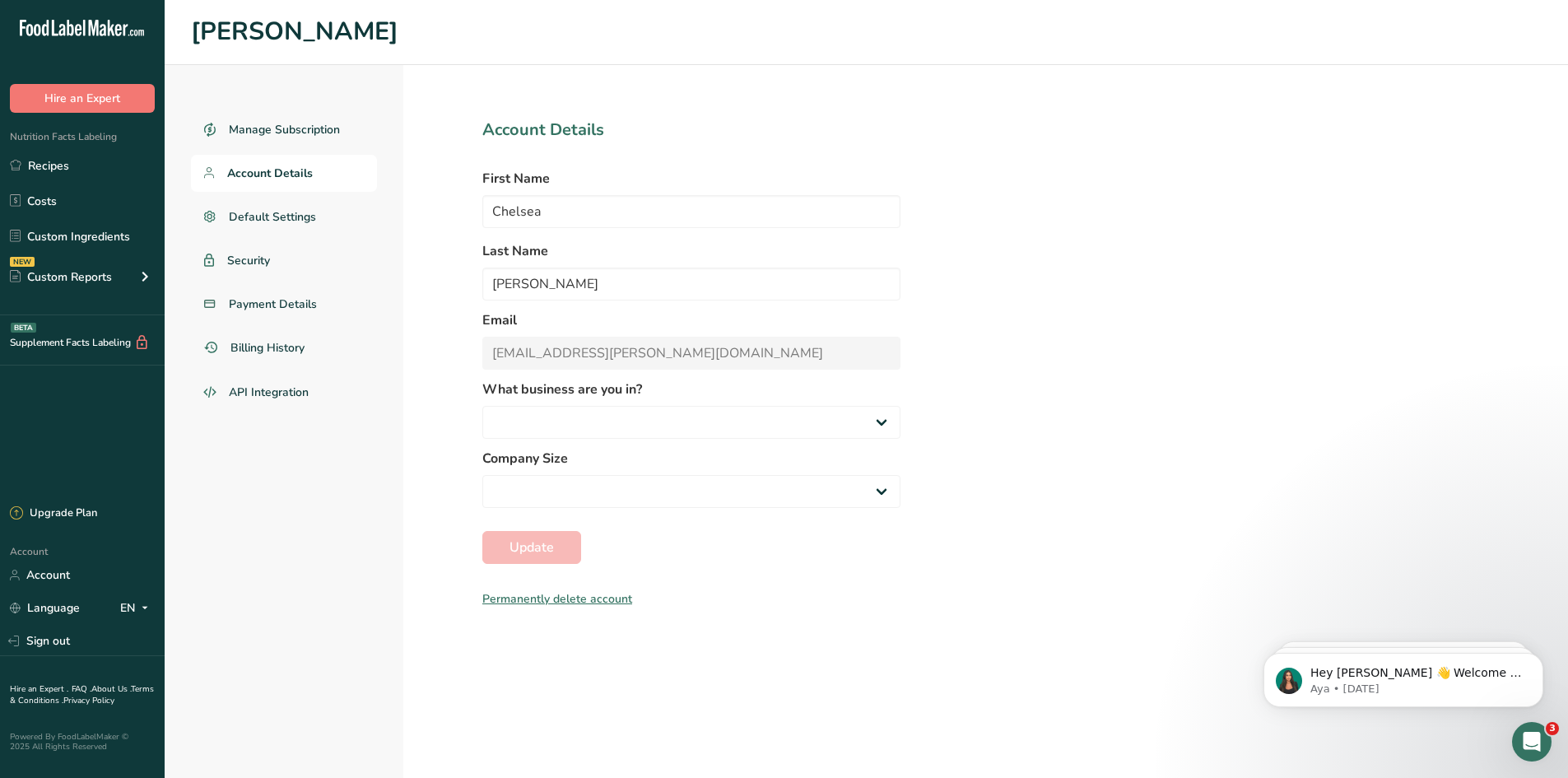
select select "1"
click at [264, 217] on span "Default Settings" at bounding box center [273, 216] width 88 height 17
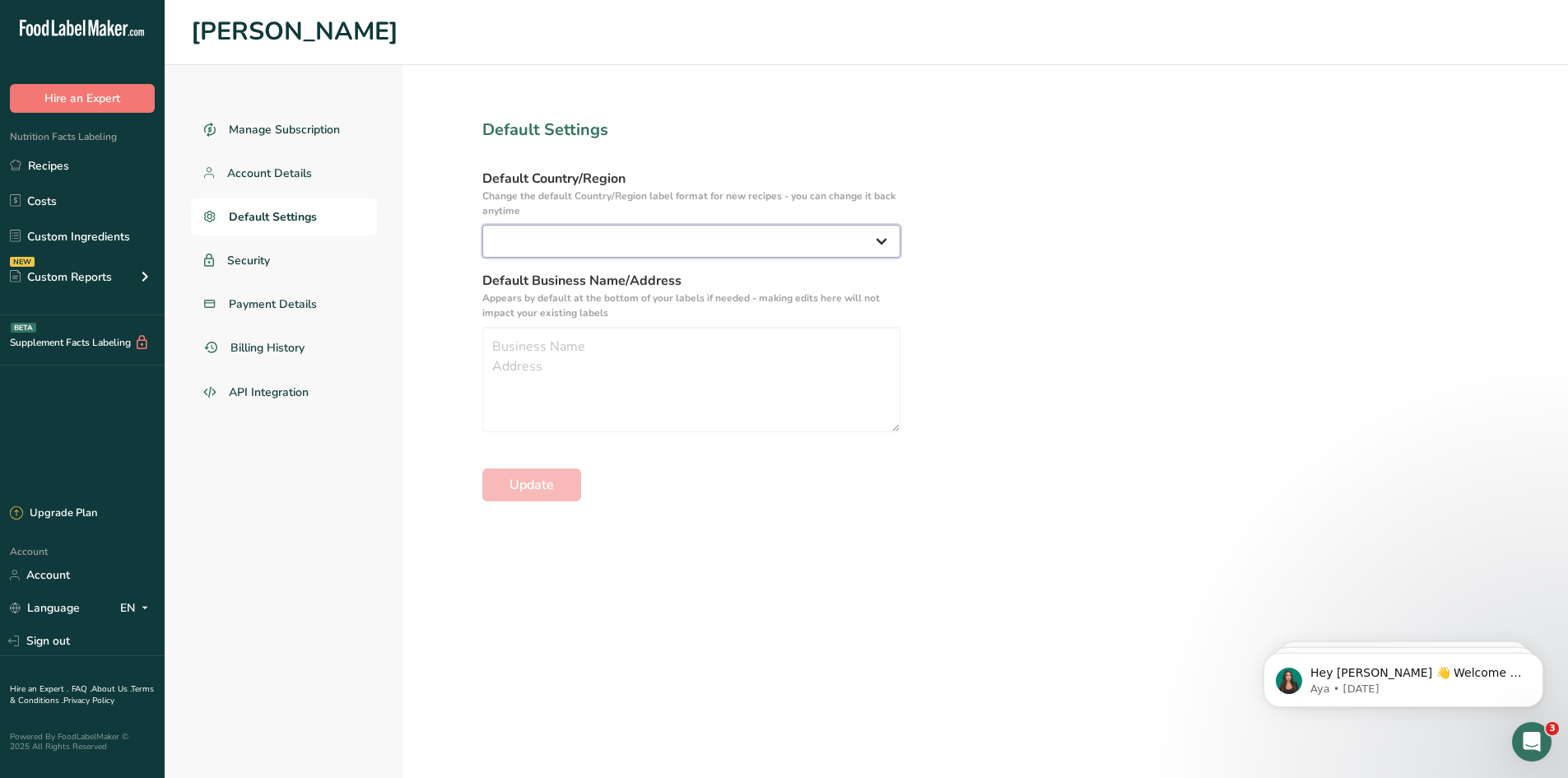
click at [513, 239] on select "United States Canada Australia/New Zealand United Kingdom European Union Mexico…" at bounding box center [691, 242] width 418 height 33
select select "US"
click at [482, 225] on select "United States Canada Australia/New Zealand United Kingdom European Union Mexico…" at bounding box center [691, 242] width 418 height 33
click at [533, 346] on textarea at bounding box center [691, 379] width 418 height 106
type textarea "Khloud"
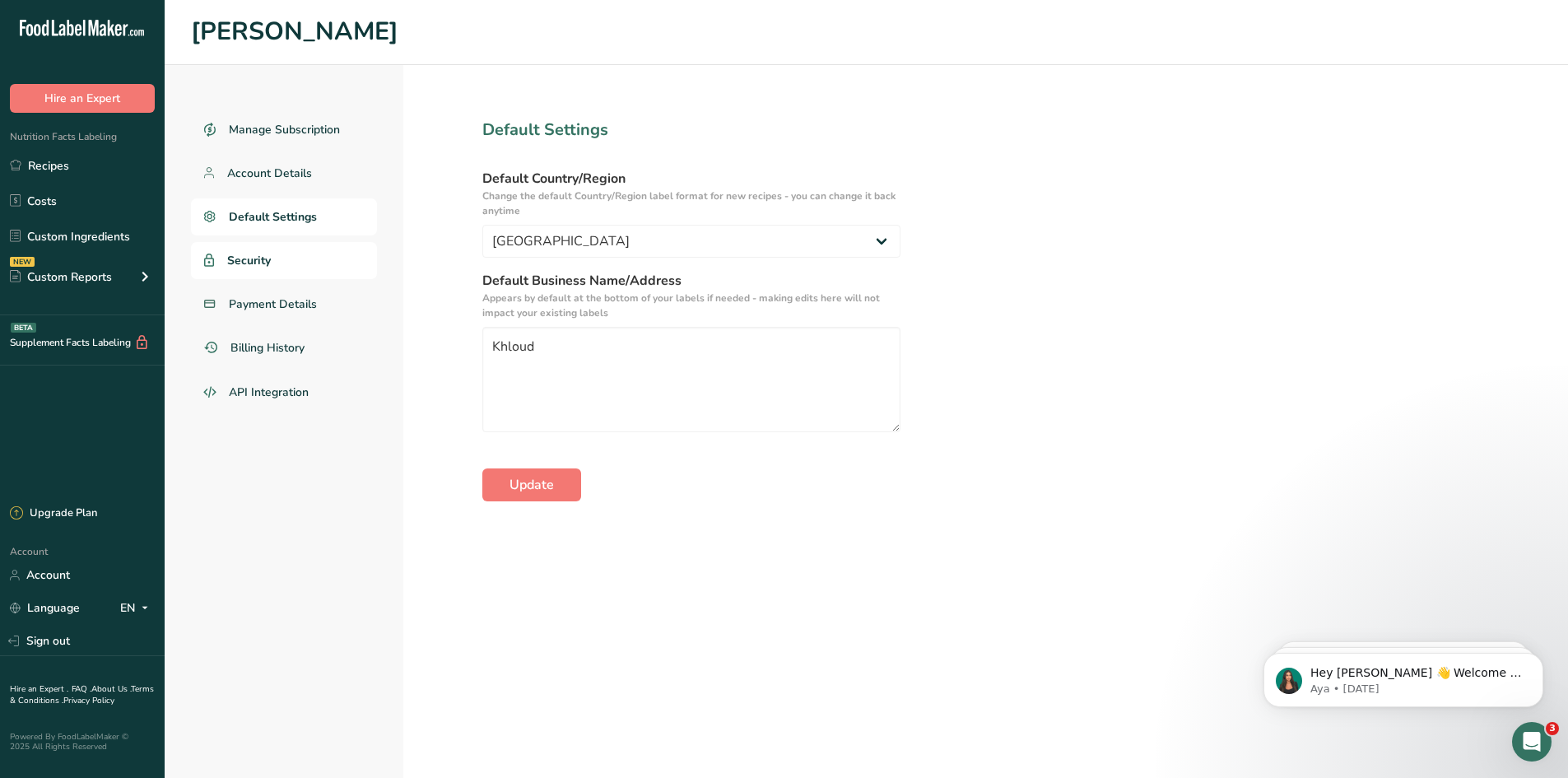
click at [253, 260] on span "Security" at bounding box center [249, 260] width 44 height 17
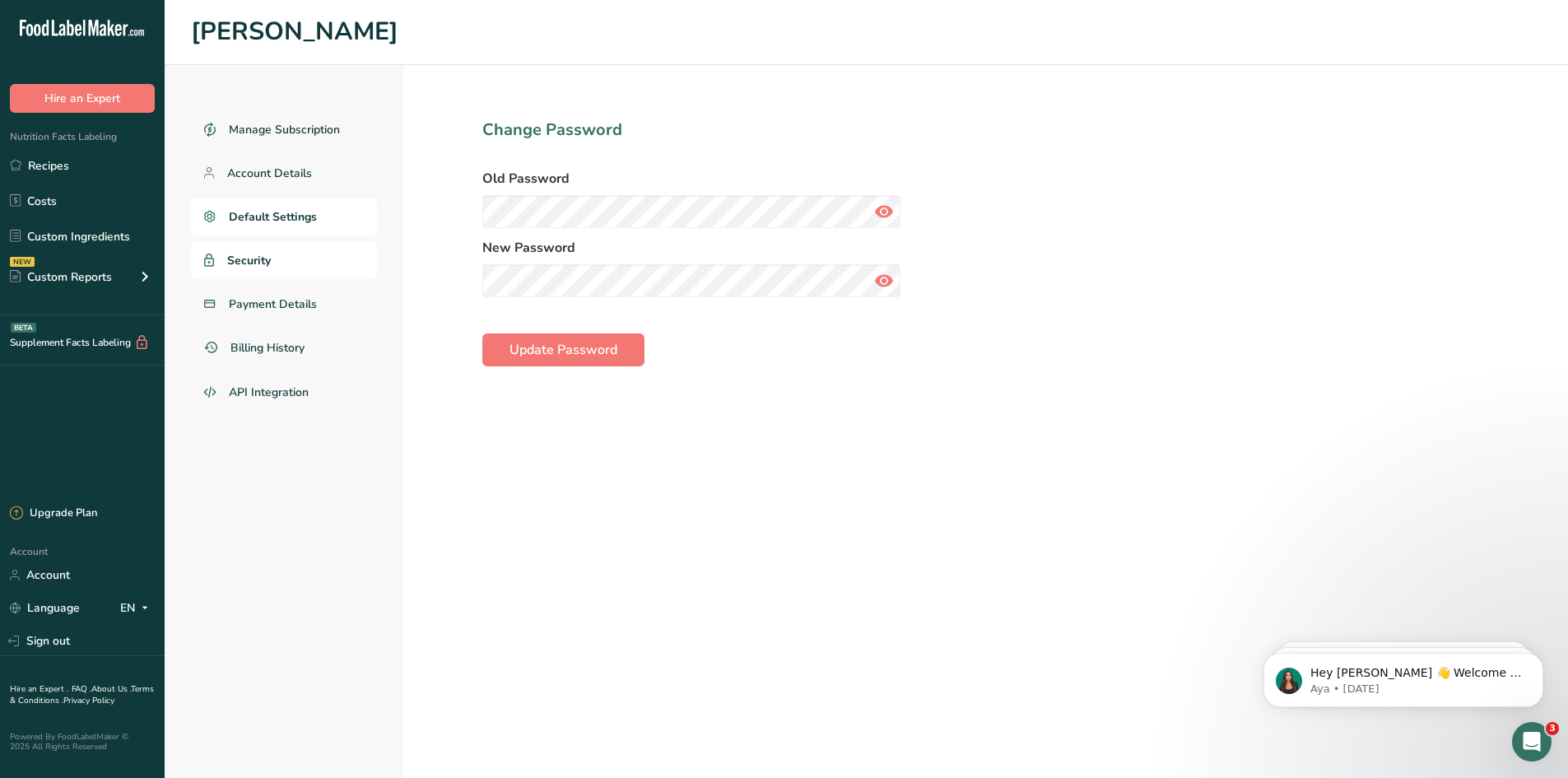
click at [275, 225] on span "Default Settings" at bounding box center [273, 216] width 88 height 17
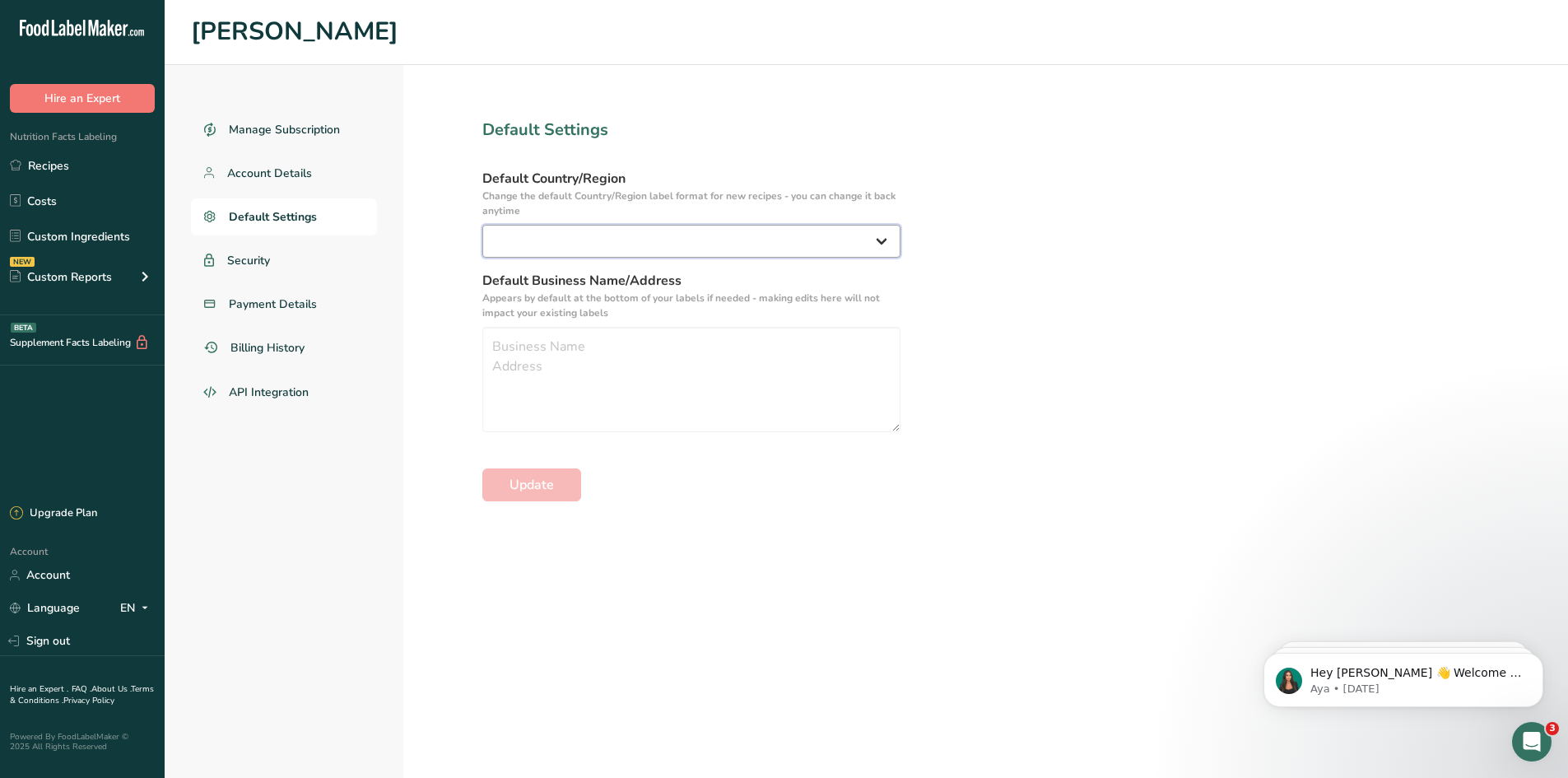
click at [561, 242] on select "United States Canada Australia/New Zealand United Kingdom European Union Mexico…" at bounding box center [691, 242] width 418 height 33
select select "US"
click at [482, 225] on select "United States Canada Australia/New Zealand United Kingdom European Union Mexico…" at bounding box center [691, 242] width 418 height 33
click at [542, 361] on textarea at bounding box center [691, 379] width 418 height 106
type textarea "Khloud"
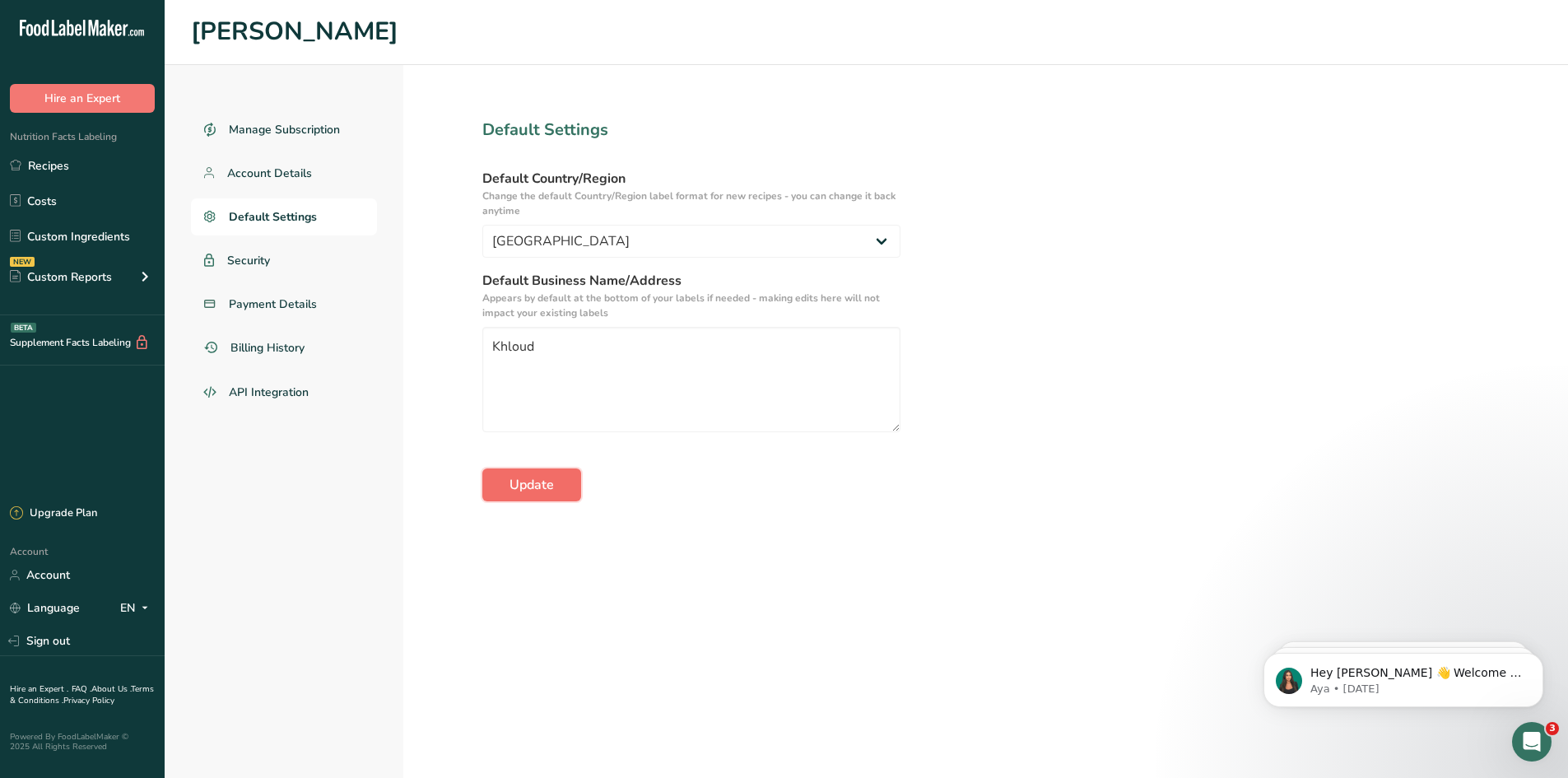
click at [542, 478] on span "Update" at bounding box center [531, 485] width 45 height 20
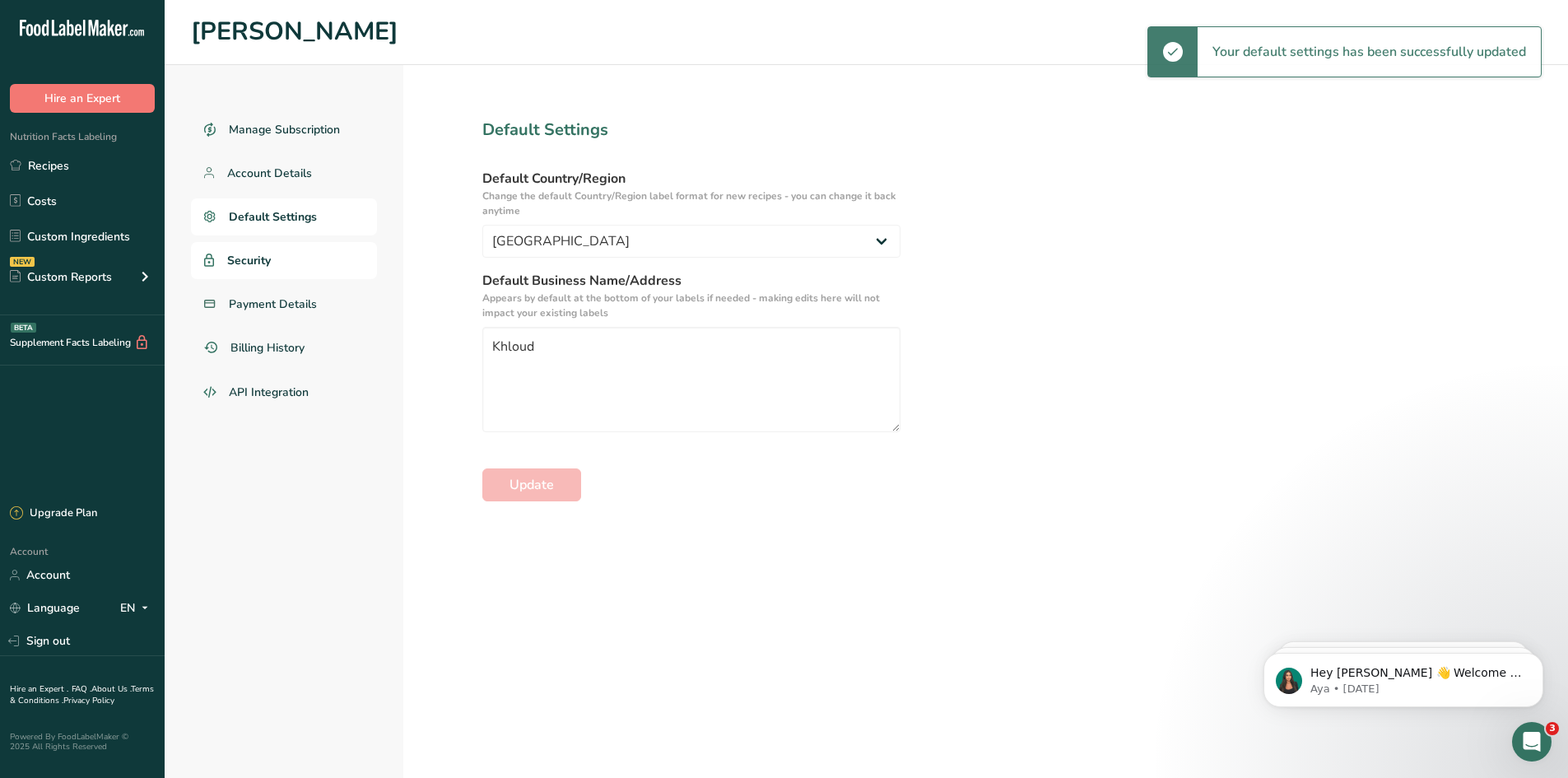
click at [257, 259] on span "Security" at bounding box center [249, 260] width 44 height 17
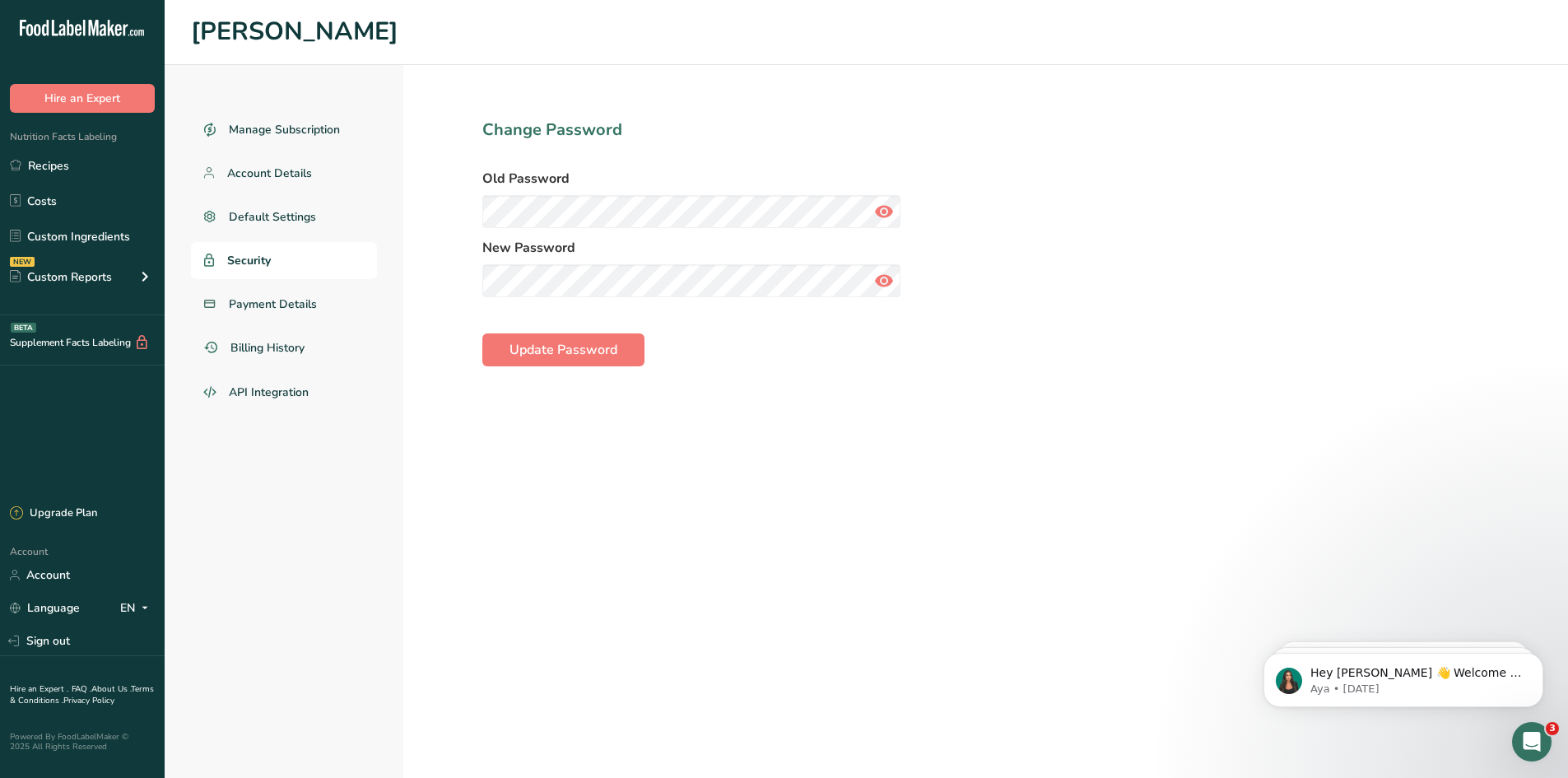
click at [877, 211] on icon at bounding box center [884, 212] width 20 height 30
click at [889, 278] on icon at bounding box center [884, 281] width 20 height 30
click at [588, 361] on button "Update Password" at bounding box center [563, 350] width 162 height 33
click at [63, 574] on link "Account" at bounding box center [82, 576] width 165 height 29
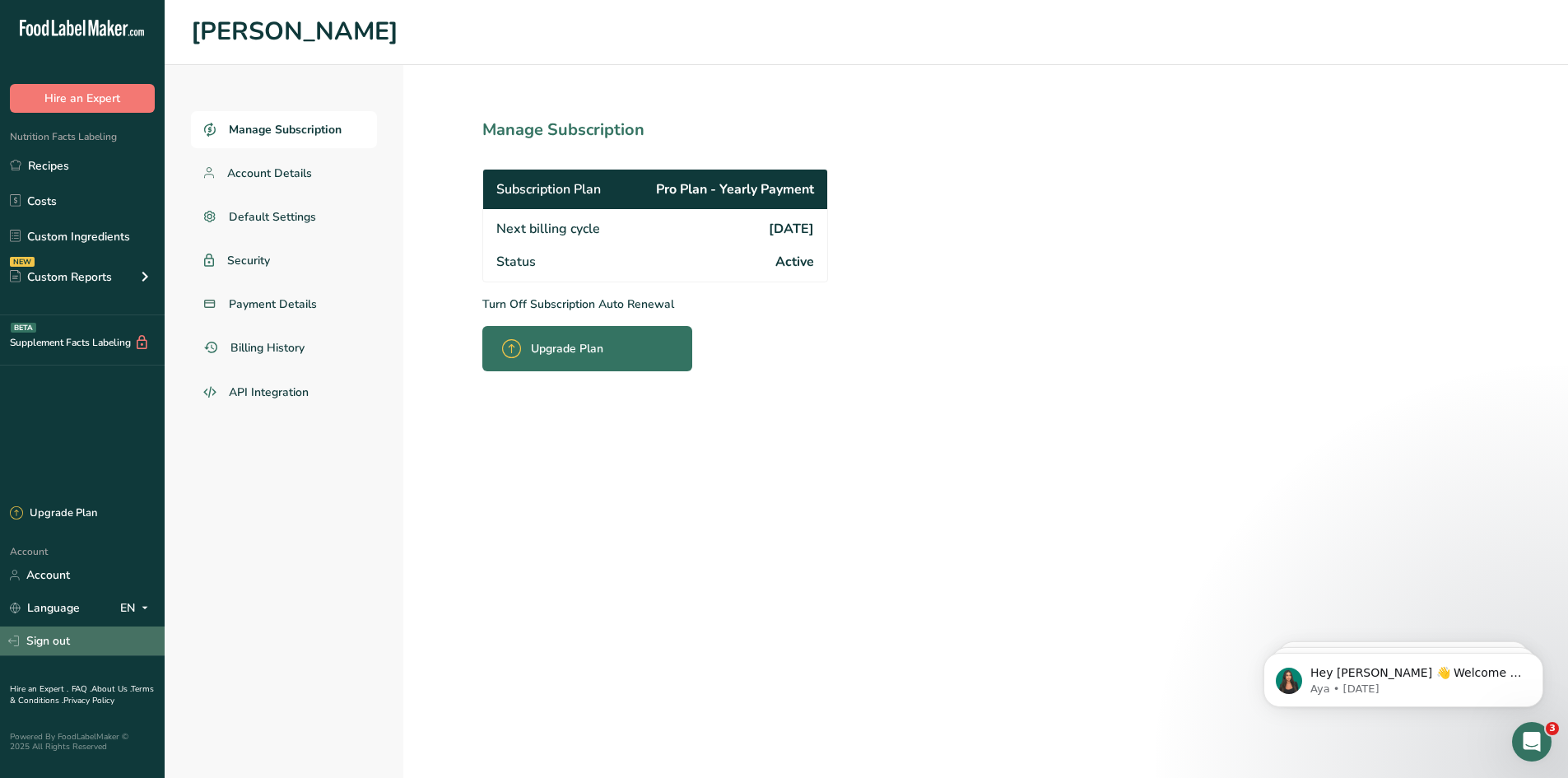
click at [56, 638] on link "Sign out" at bounding box center [82, 641] width 165 height 29
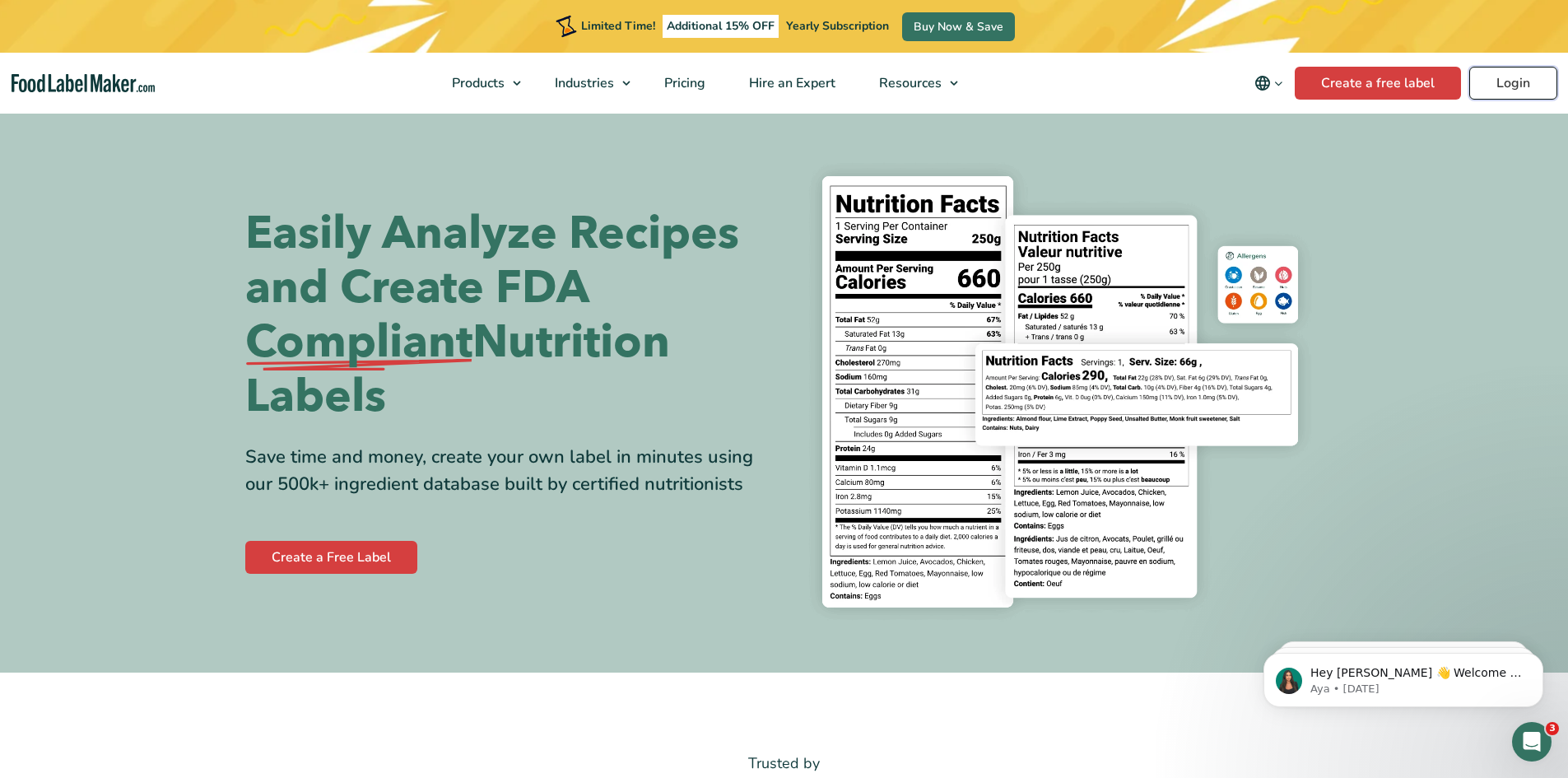
click at [1507, 81] on link "Login" at bounding box center [1513, 83] width 88 height 33
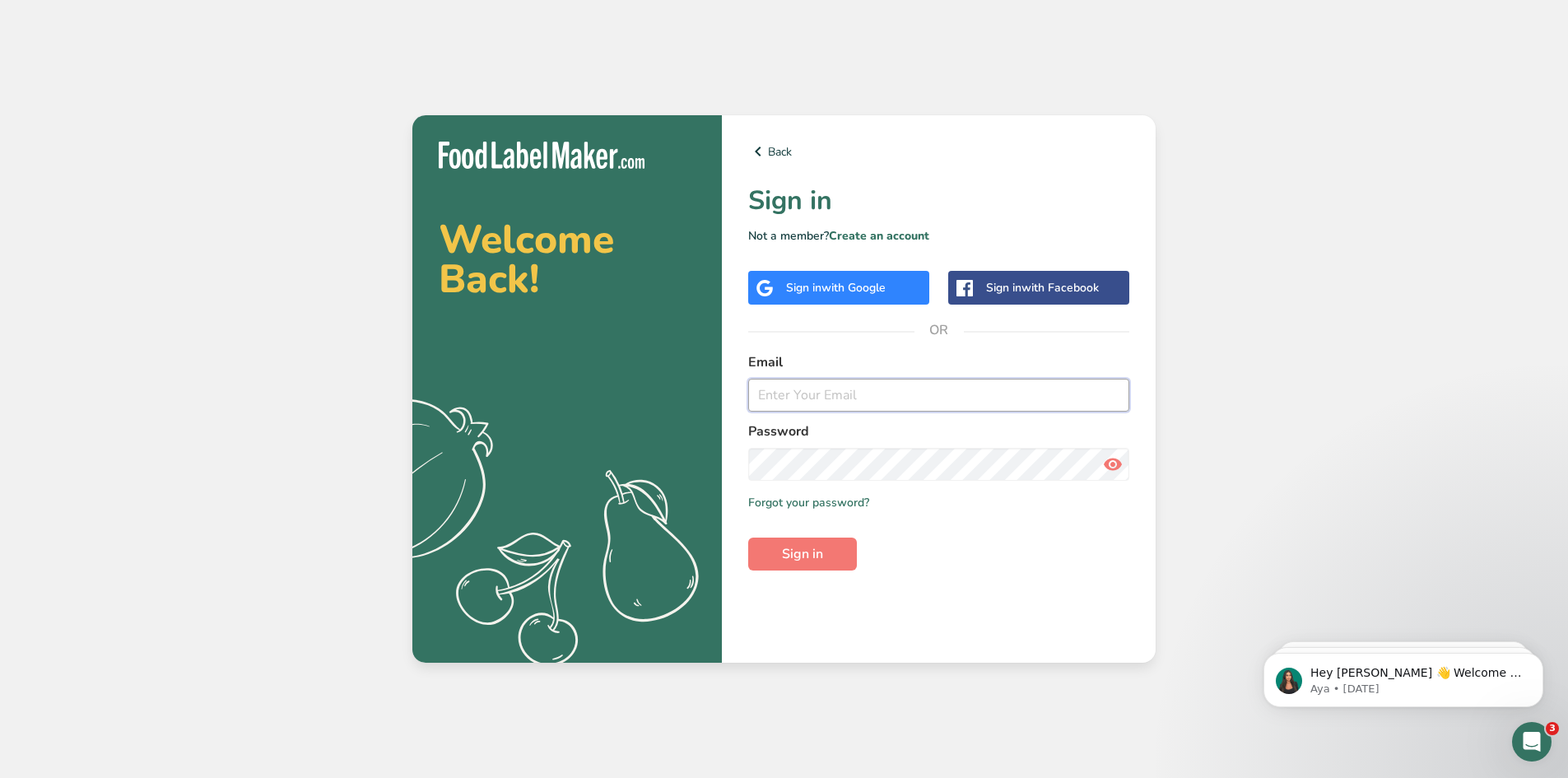
click at [862, 392] on input "email" at bounding box center [939, 395] width 381 height 33
type input "[EMAIL_ADDRESS][PERSON_NAME][DOMAIN_NAME]"
click at [1110, 464] on icon at bounding box center [1113, 464] width 20 height 30
click at [820, 562] on span "Sign in" at bounding box center [802, 555] width 41 height 20
click at [795, 503] on link "Forgot your password?" at bounding box center [809, 503] width 121 height 17
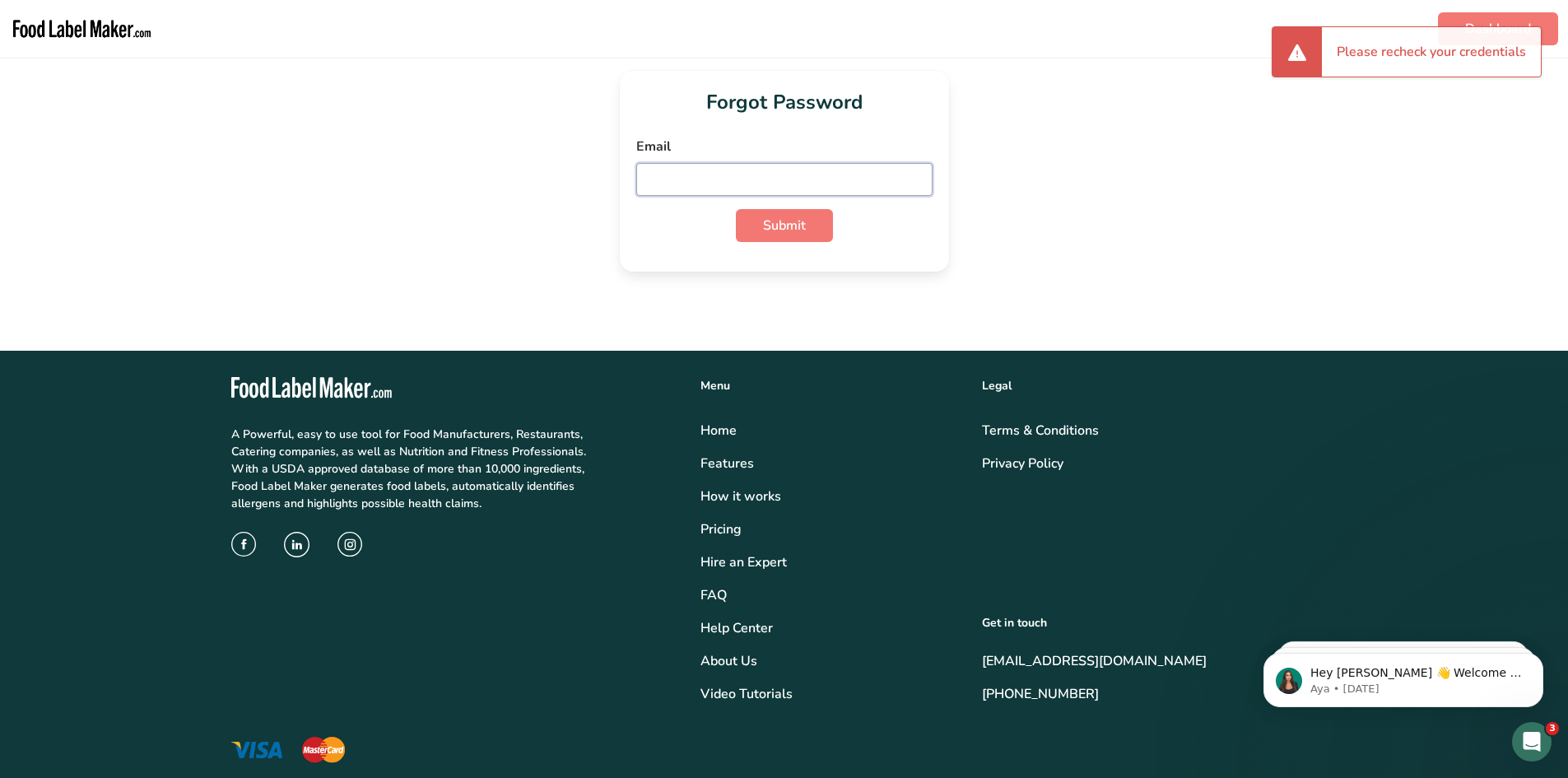
click at [674, 171] on input "email" at bounding box center [784, 180] width 296 height 33
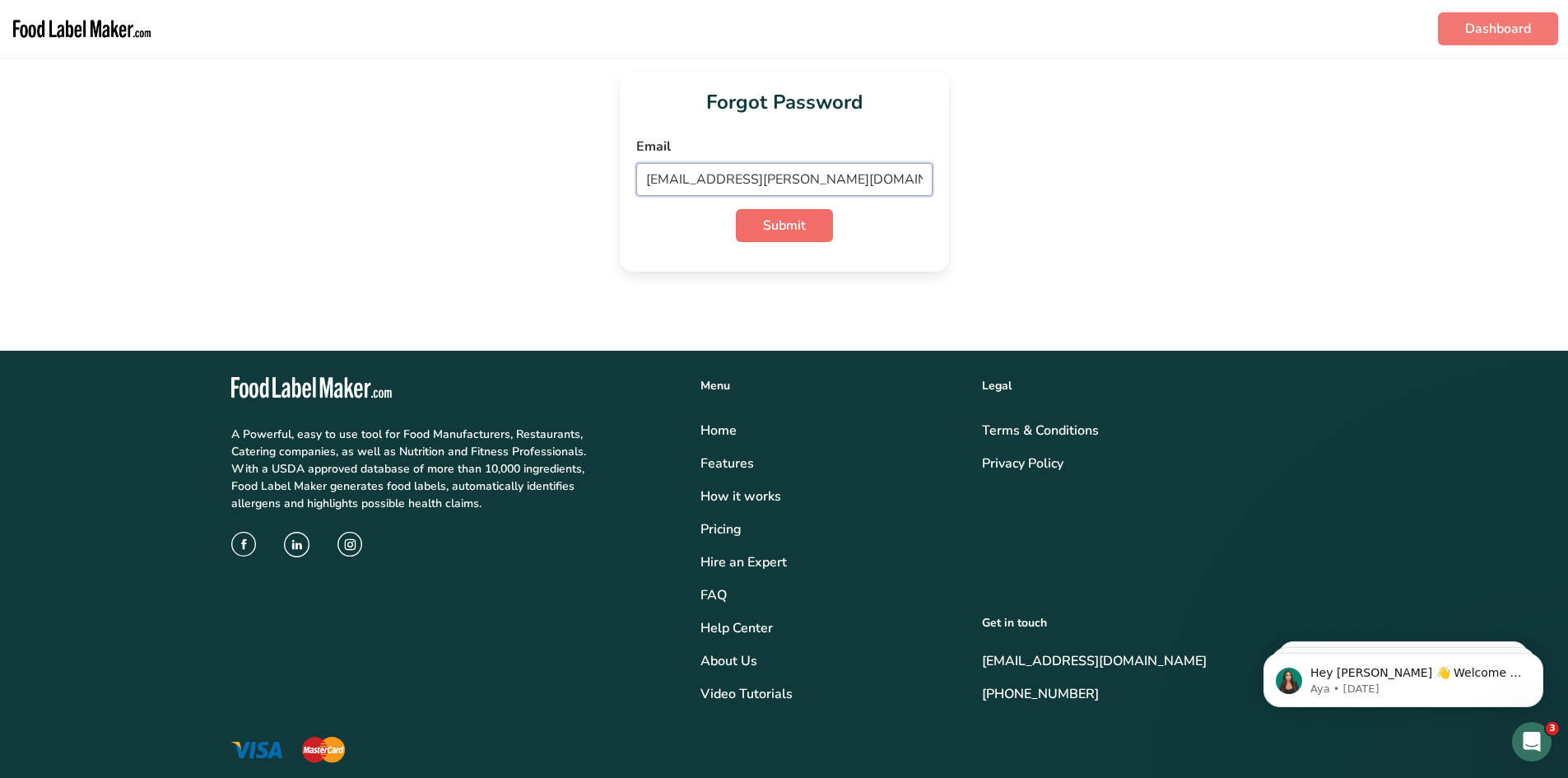
type input "[EMAIL_ADDRESS][PERSON_NAME][DOMAIN_NAME]"
click at [793, 229] on span "Submit" at bounding box center [784, 226] width 43 height 20
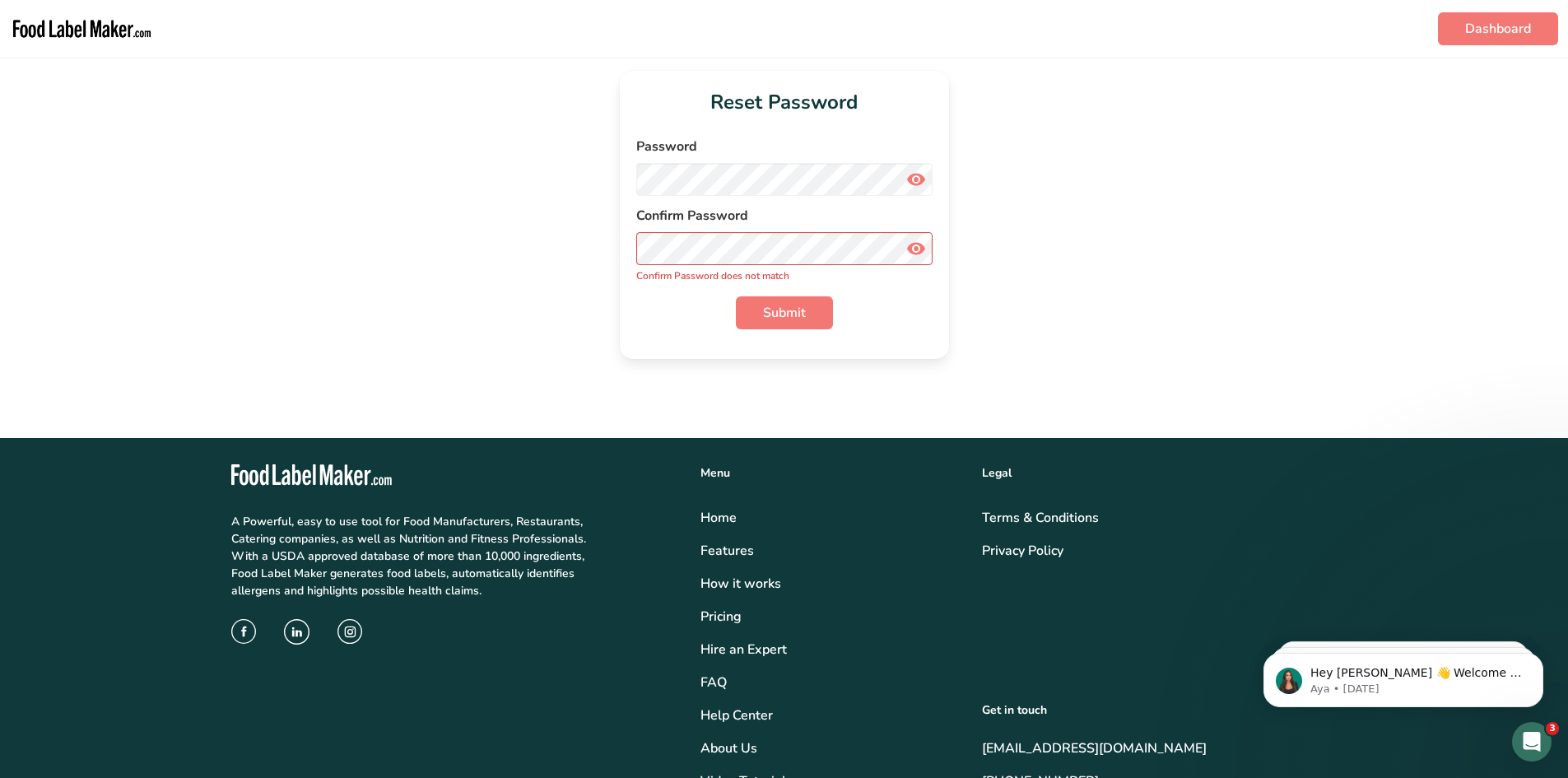
click at [915, 177] on icon at bounding box center [916, 180] width 20 height 30
click at [913, 248] on icon at bounding box center [916, 248] width 20 height 30
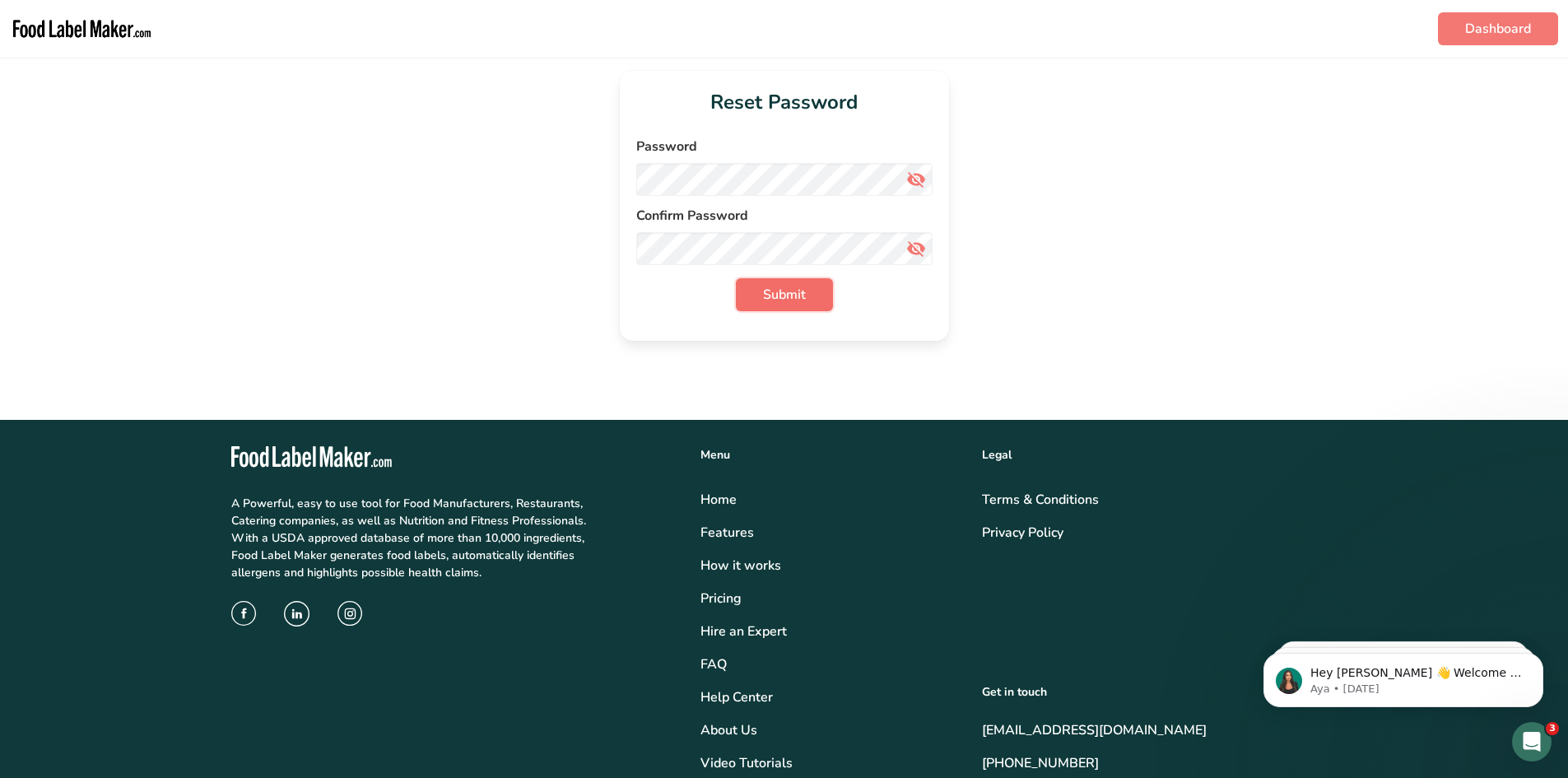
click at [792, 293] on span "Submit" at bounding box center [784, 295] width 43 height 20
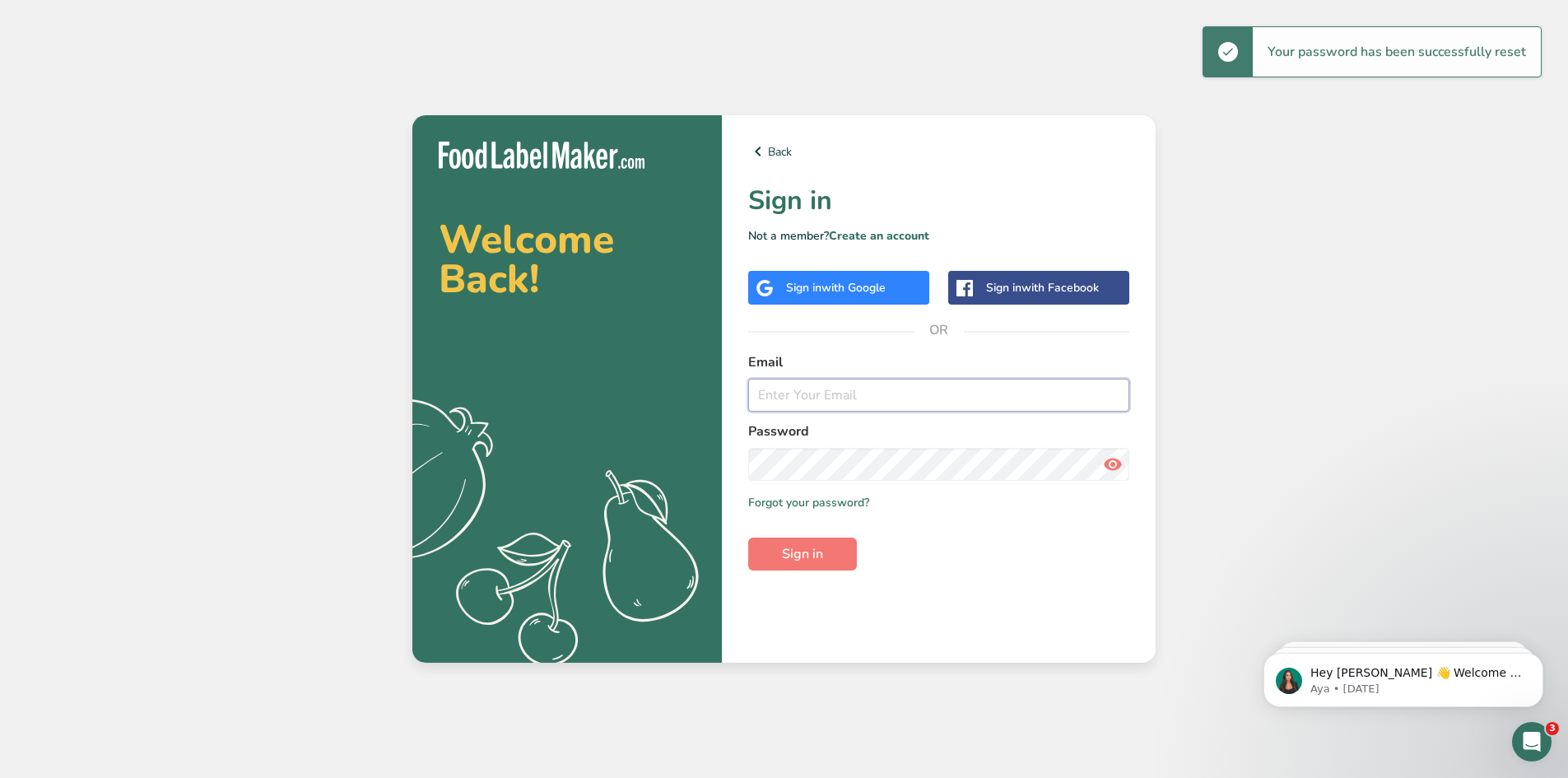
click at [868, 395] on input "email" at bounding box center [939, 395] width 381 height 33
type input "chelsea.clark@khloudfoods.com"
click at [1109, 468] on icon at bounding box center [1113, 464] width 20 height 30
click at [793, 556] on span "Sign in" at bounding box center [802, 555] width 41 height 20
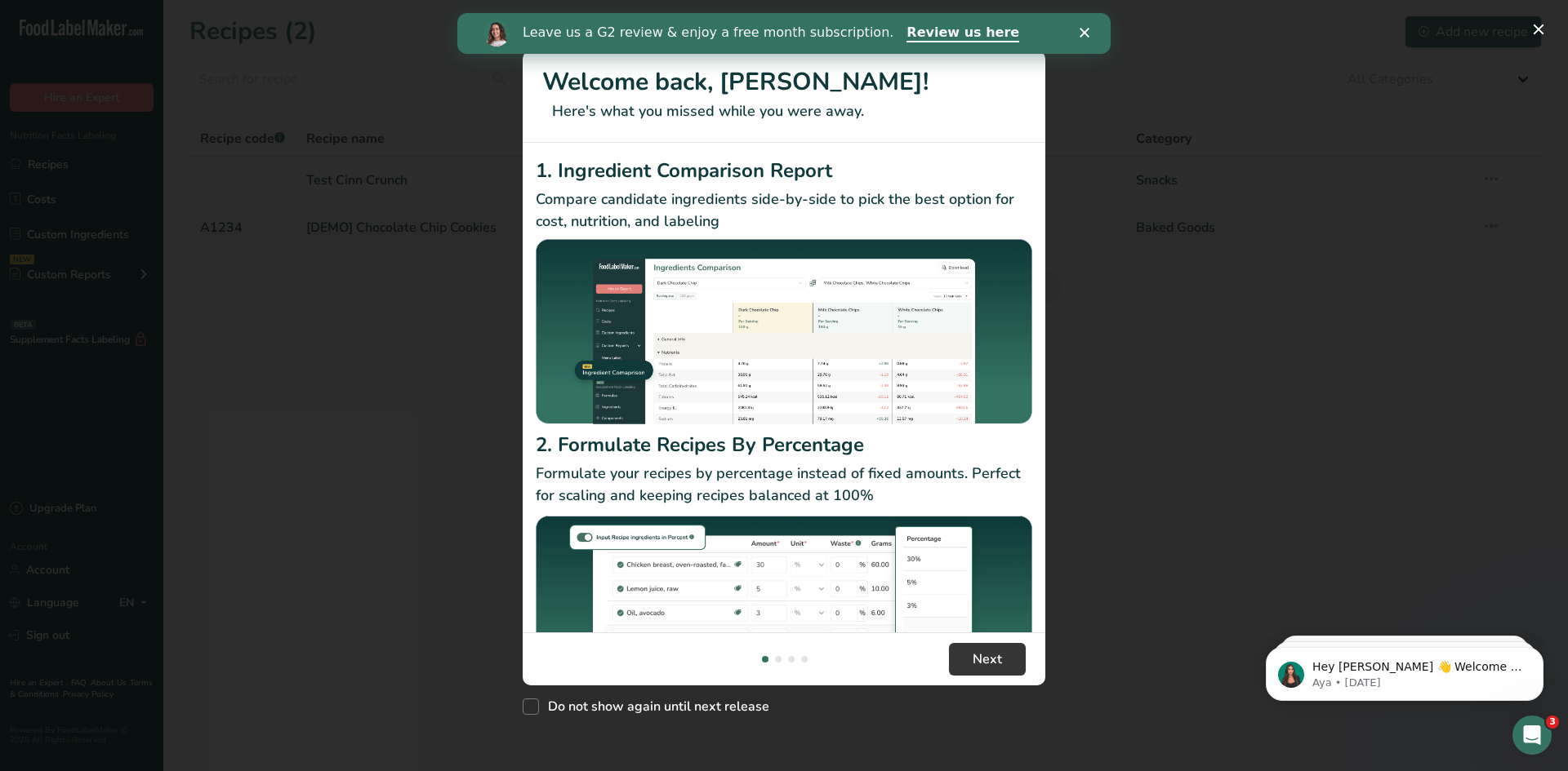
click at [1092, 32] on div "Close" at bounding box center [1088, 33] width 16 height 10
